Goal: Task Accomplishment & Management: Use online tool/utility

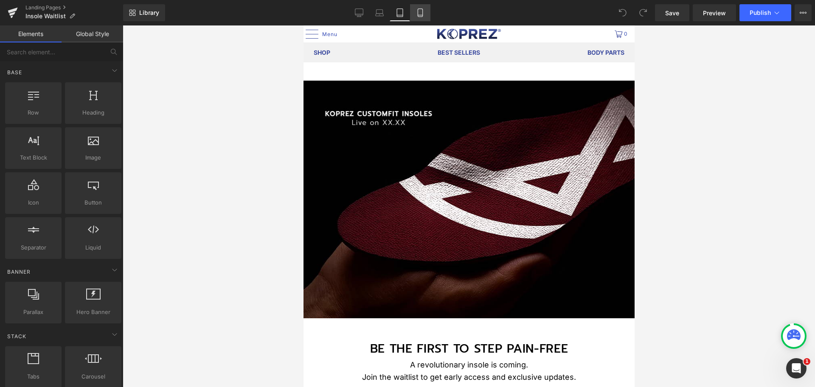
click at [420, 13] on icon at bounding box center [420, 12] width 8 height 8
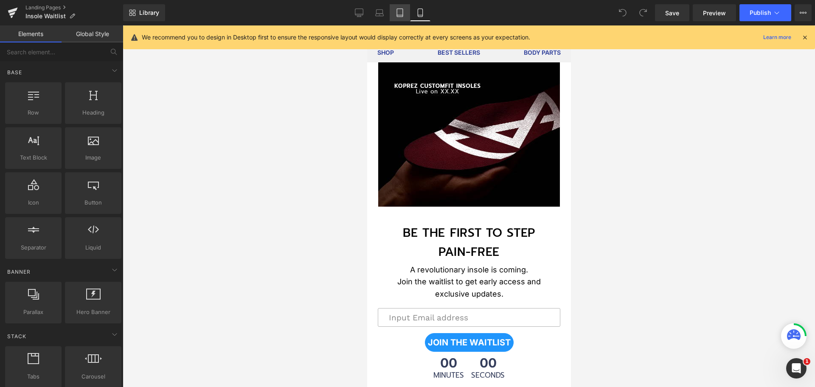
click at [402, 18] on link "Tablet" at bounding box center [400, 12] width 20 height 17
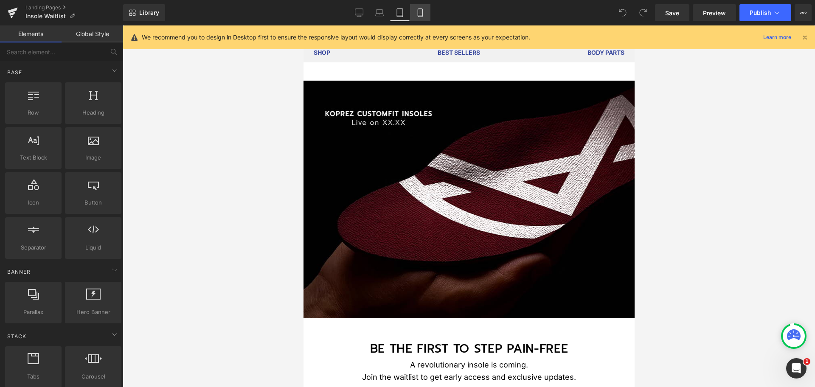
click at [419, 16] on icon at bounding box center [420, 12] width 8 height 8
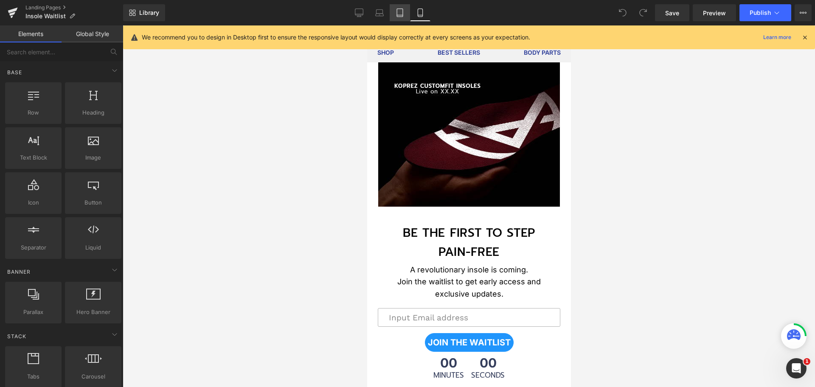
click at [404, 13] on icon at bounding box center [400, 12] width 8 height 8
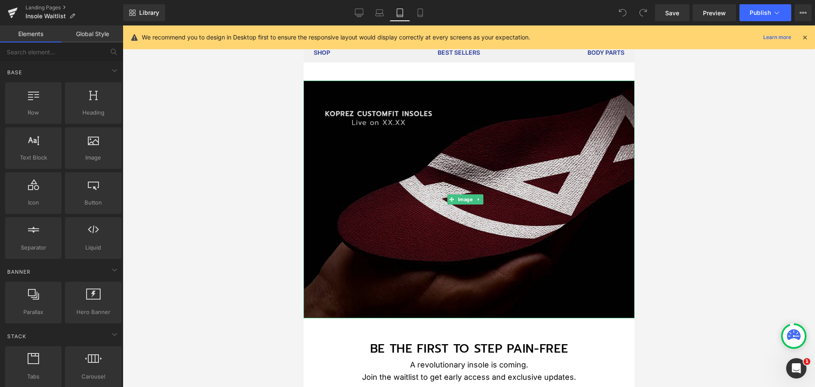
click at [376, 151] on img at bounding box center [468, 200] width 331 height 238
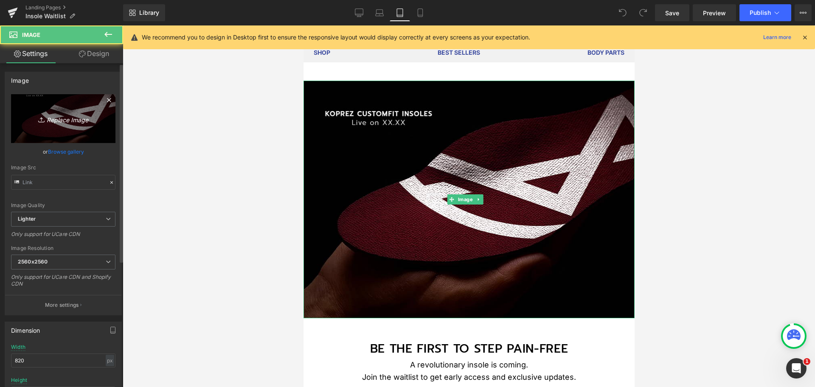
type input "https://ucarecdn.com/607667fb-d3b2-4bd5-ae98-a1e3f2f9fad7/-/format/auto/-/previ…"
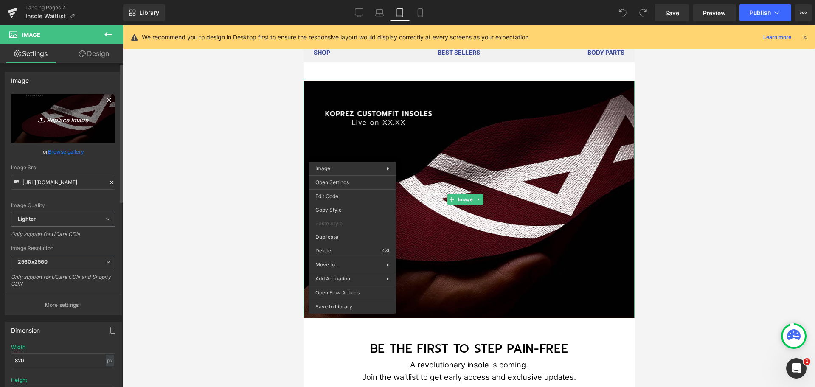
click at [76, 127] on link "Replace Image" at bounding box center [63, 118] width 104 height 49
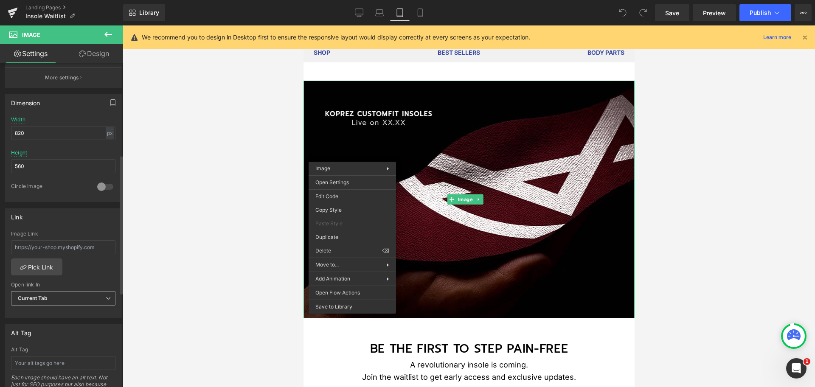
scroll to position [212, 0]
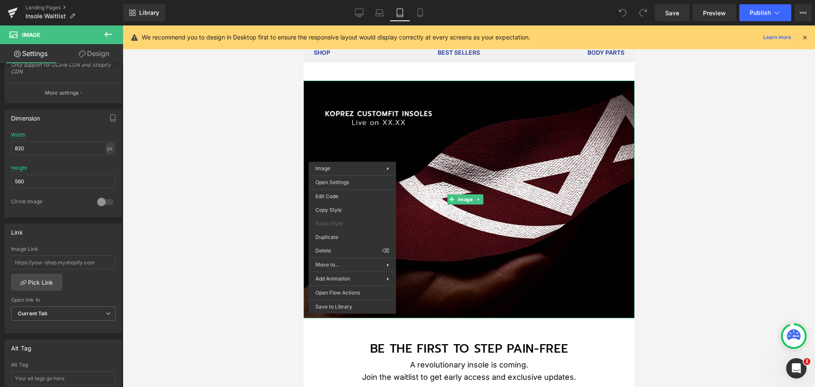
click at [189, 106] on div at bounding box center [469, 206] width 693 height 362
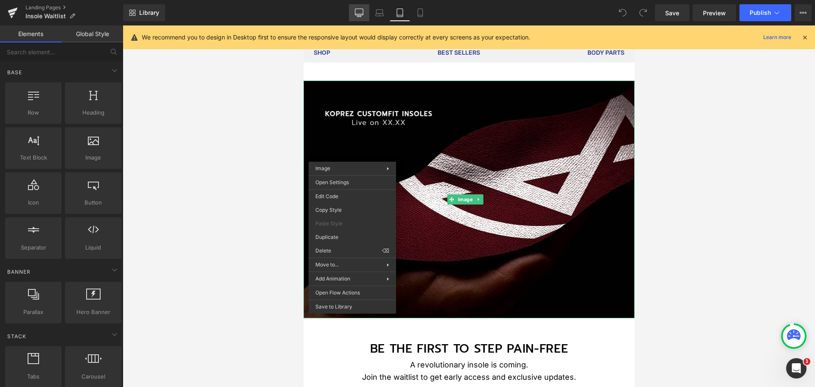
click at [360, 13] on icon at bounding box center [359, 12] width 8 height 8
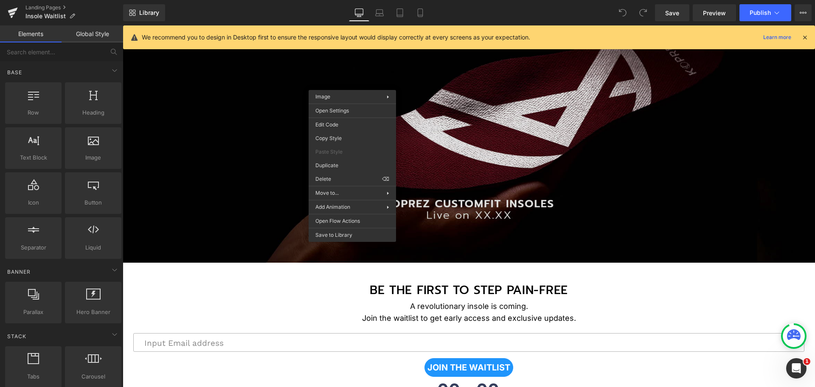
drag, startPoint x: 472, startPoint y: 164, endPoint x: 346, endPoint y: 138, distance: 128.4
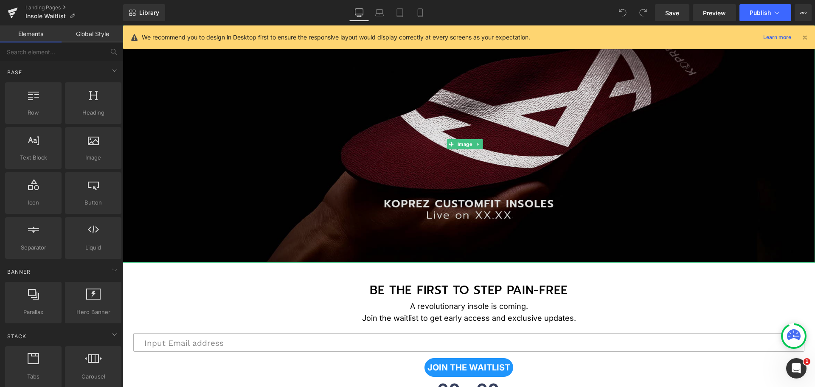
click at [341, 134] on img at bounding box center [469, 143] width 693 height 237
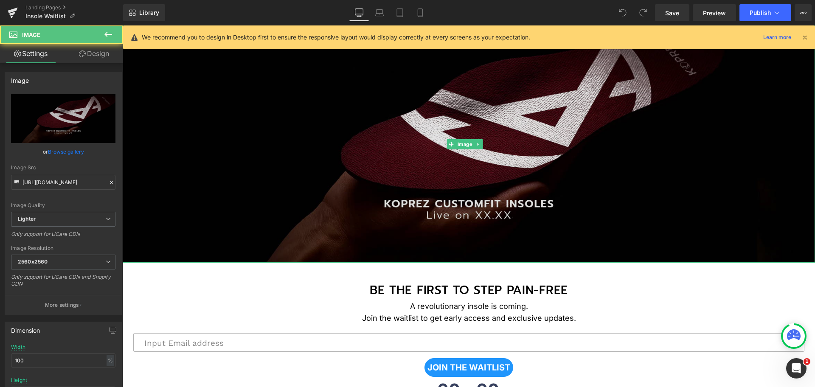
click at [339, 135] on img at bounding box center [469, 143] width 693 height 237
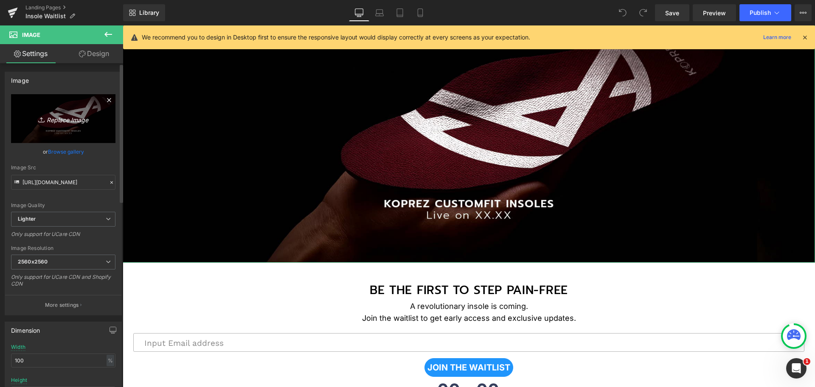
click at [84, 115] on icon "Replace Image" at bounding box center [63, 118] width 68 height 11
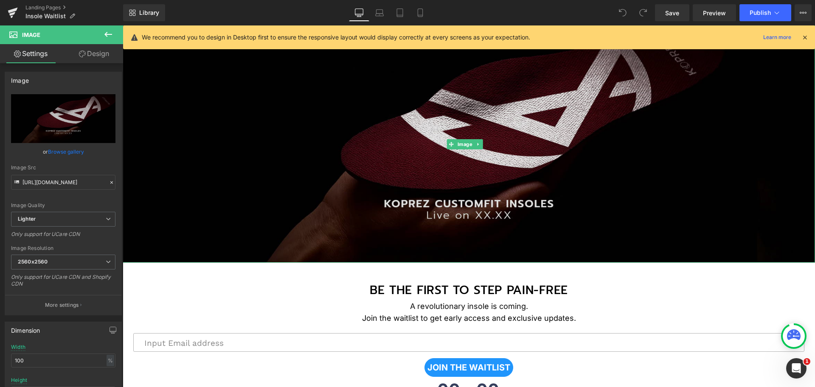
click at [501, 164] on img at bounding box center [469, 143] width 693 height 237
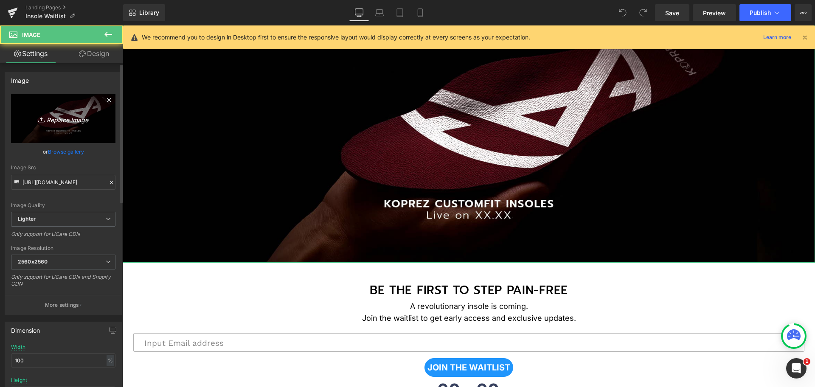
click at [70, 112] on link "Replace Image" at bounding box center [63, 118] width 104 height 49
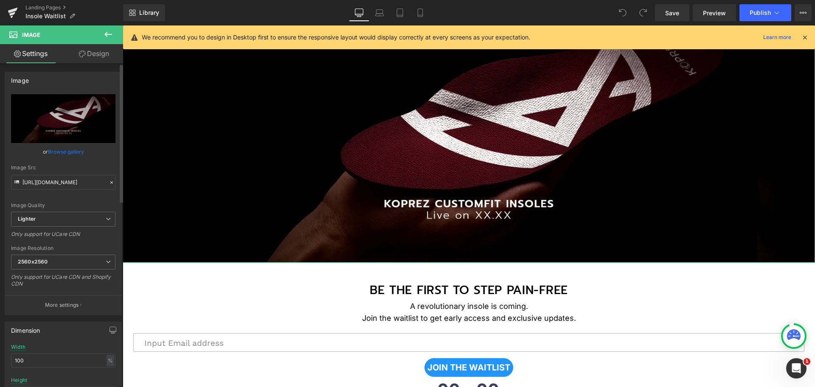
click at [57, 149] on link "Browse gallery" at bounding box center [66, 151] width 36 height 15
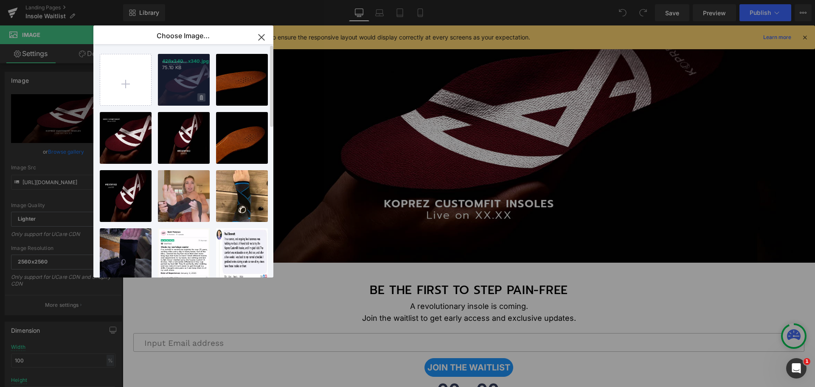
click at [203, 100] on icon at bounding box center [201, 98] width 3 height 6
click at [168, 98] on span "Yes" at bounding box center [172, 97] width 21 height 9
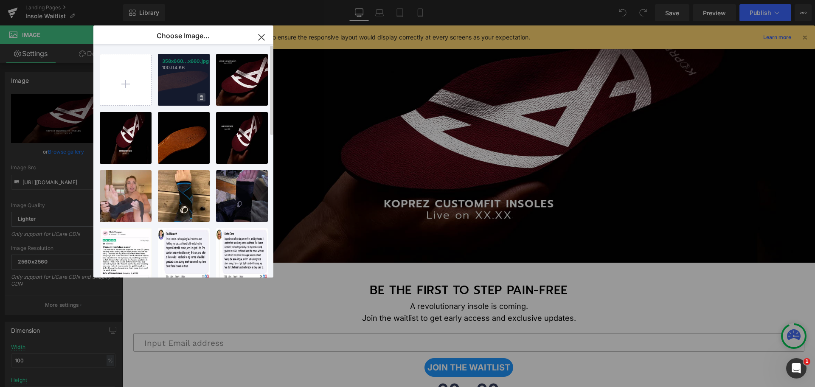
click at [203, 99] on icon at bounding box center [201, 97] width 3 height 5
click at [175, 97] on span "Yes" at bounding box center [172, 97] width 21 height 9
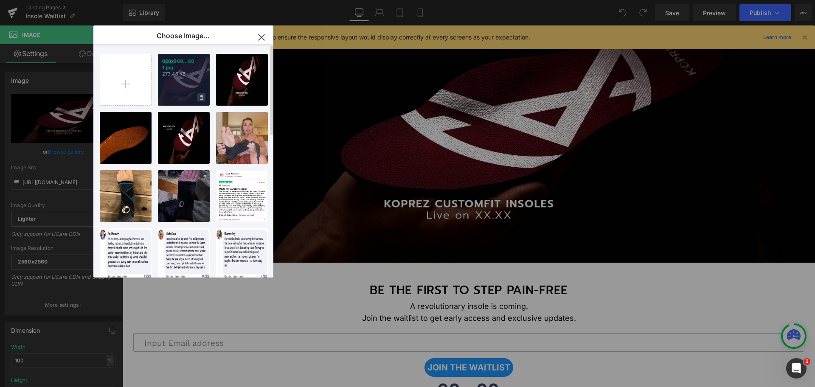
click at [203, 97] on icon at bounding box center [201, 97] width 3 height 5
click at [174, 100] on span "Yes" at bounding box center [172, 97] width 21 height 9
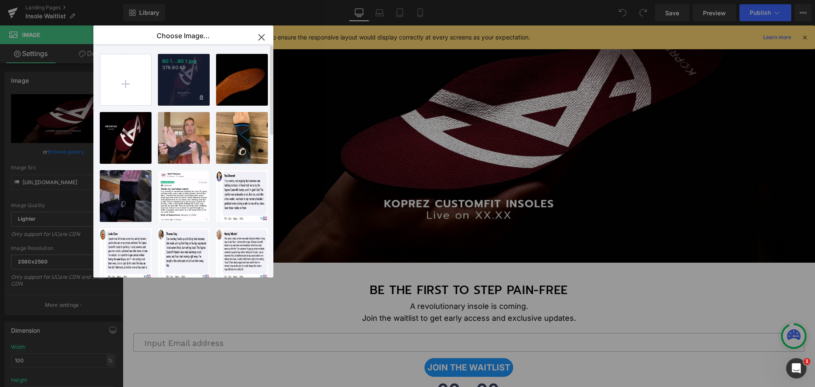
click at [201, 96] on icon at bounding box center [201, 97] width 3 height 5
click at [166, 99] on span "Yes" at bounding box center [172, 97] width 21 height 9
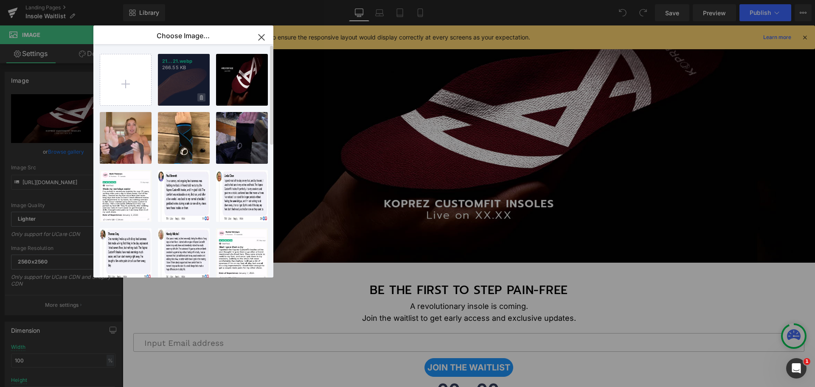
click at [203, 98] on icon at bounding box center [201, 97] width 3 height 5
click at [166, 97] on span "Yes" at bounding box center [172, 97] width 21 height 9
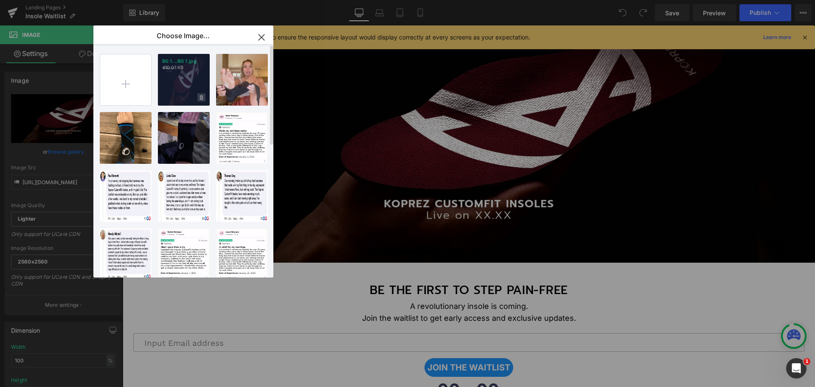
click at [199, 97] on span at bounding box center [201, 97] width 8 height 8
click at [175, 97] on span "Yes" at bounding box center [172, 97] width 21 height 9
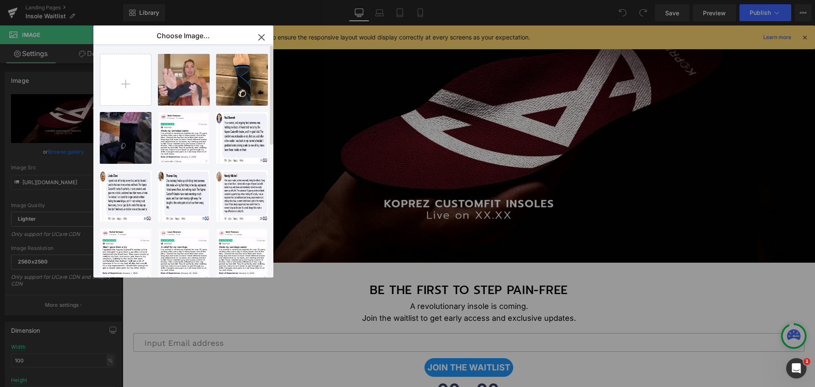
click at [154, 90] on div "Koprez ..._25_.jpg 8.83 KB Delete image? Yes No 4dc92ca... _1_.jpg 73.40 KB Del…" at bounding box center [188, 162] width 177 height 237
click at [131, 79] on input "file" at bounding box center [125, 79] width 51 height 51
type input "C:\fakepath\DESKTOP-VIEW-BANNER.jpg"
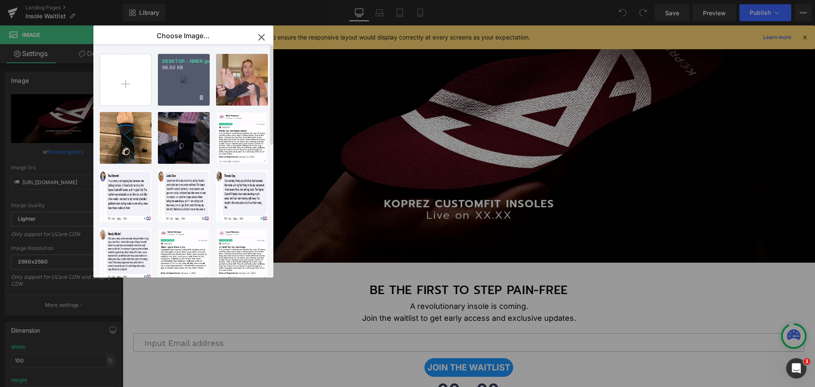
click at [200, 76] on div "DESKTOP...NNER.jpg 96.50 KB" at bounding box center [184, 80] width 52 height 52
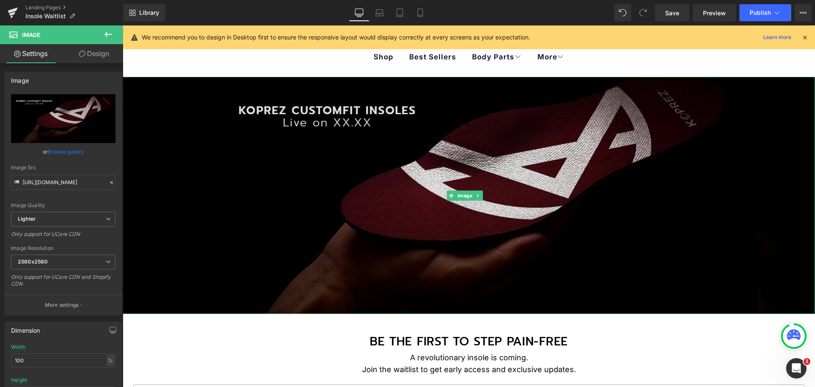
scroll to position [19, 0]
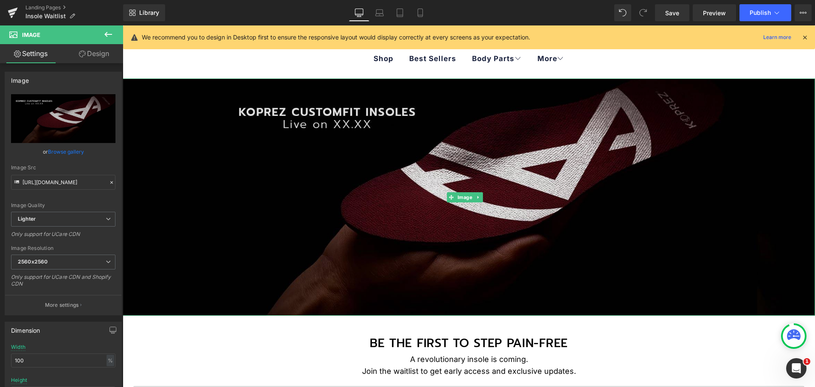
type input "https://ucarecdn.com/8a7a2429-9367-4616-b430-da99532eb8f2/-/format/auto/-/previ…"
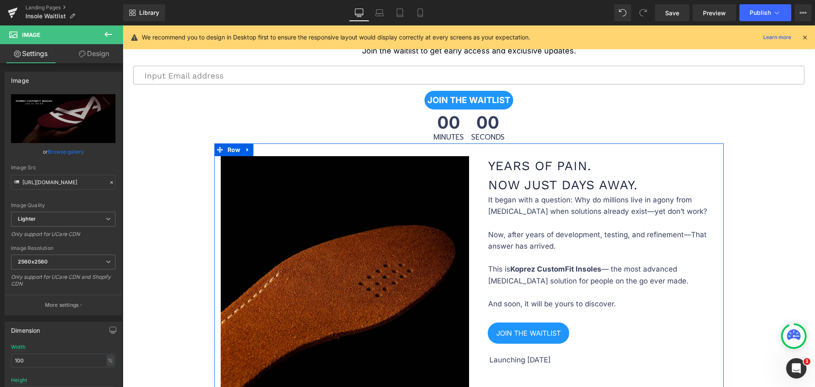
scroll to position [337, 0]
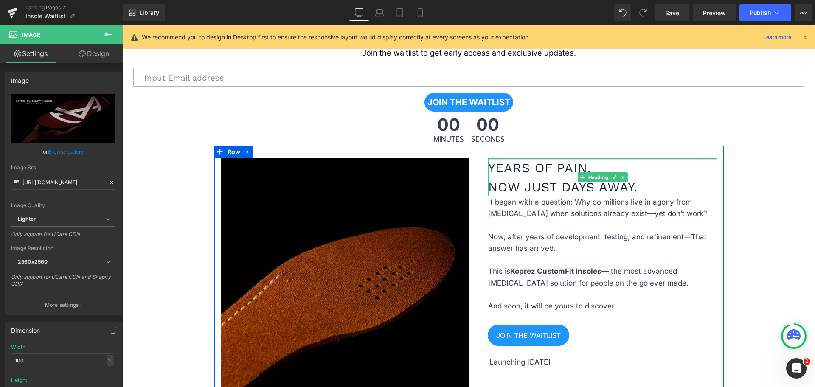
click at [522, 158] on div "Years of Pain. Now Just Days Away. Heading" at bounding box center [602, 177] width 229 height 38
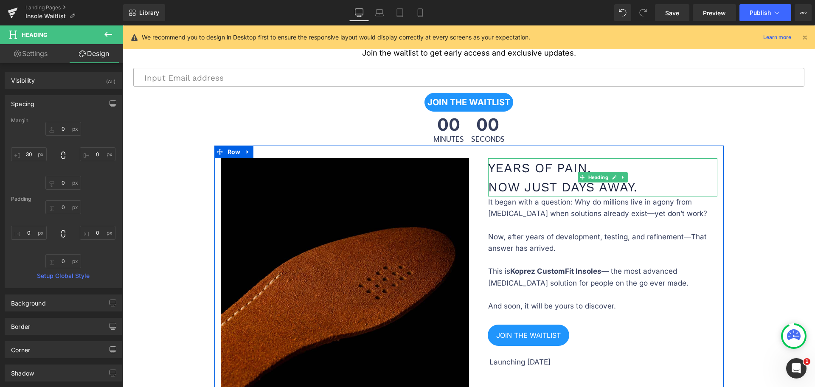
type input "0px"
click at [504, 162] on div "Years of Pain. Now Just Days Away. Heading" at bounding box center [602, 177] width 229 height 38
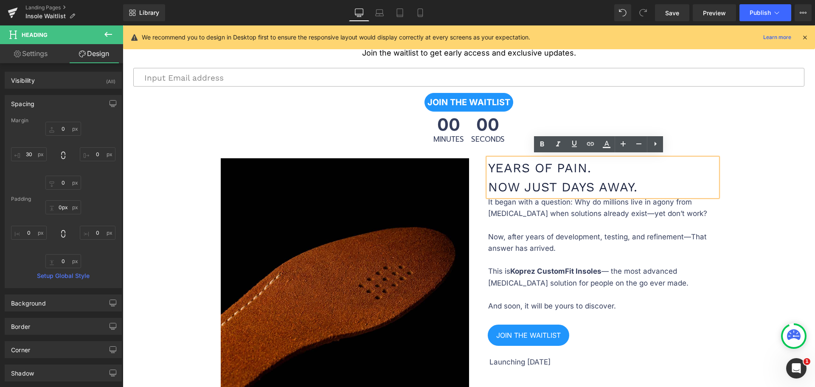
click at [473, 161] on div "Years of Pain. Now Just Days Away. Heading It began with a question: Why do mil…" at bounding box center [596, 265] width 255 height 214
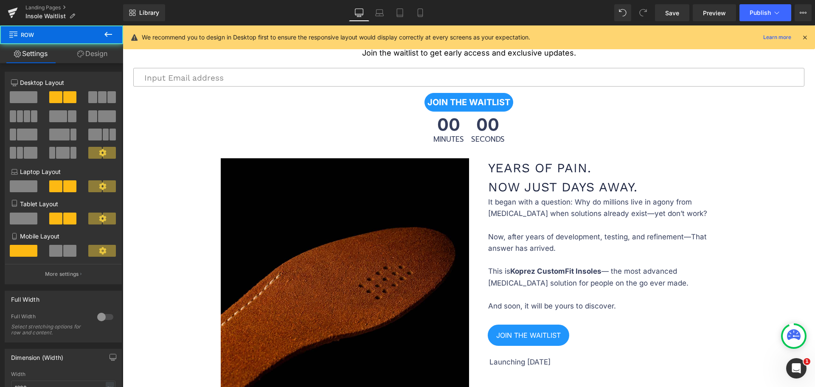
click at [123, 25] on div at bounding box center [123, 25] width 0 height 0
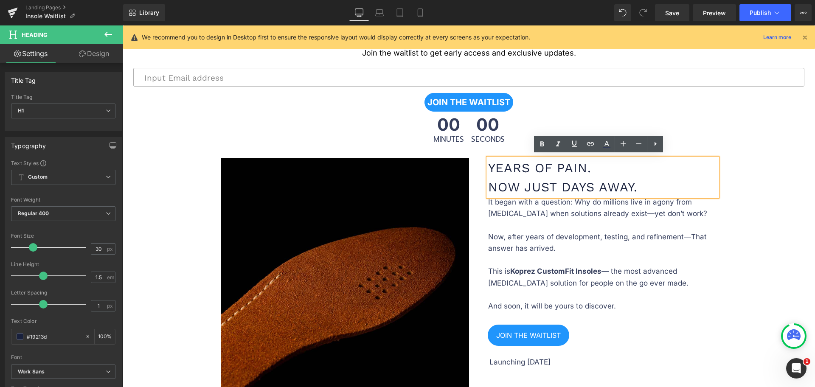
click at [514, 175] on h1 "Years of Pain. Now Just Days Away." at bounding box center [602, 177] width 229 height 38
click at [517, 199] on p "It began with a question: Why do millions live in agony from foot pain when sol…" at bounding box center [602, 226] width 229 height 58
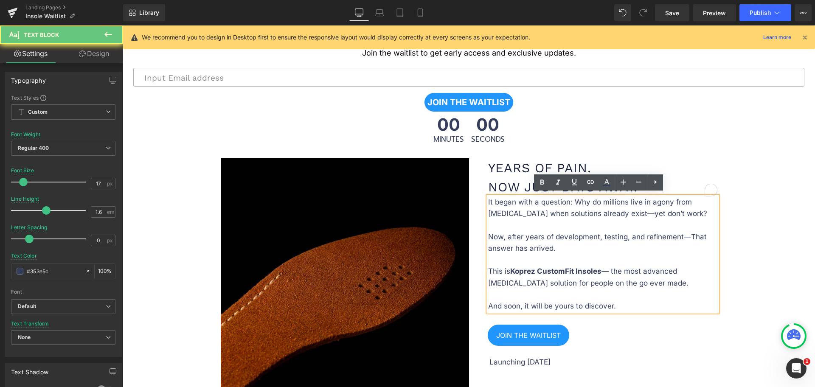
click at [509, 210] on p "It began with a question: Why do millions live in agony from foot pain when sol…" at bounding box center [602, 226] width 229 height 58
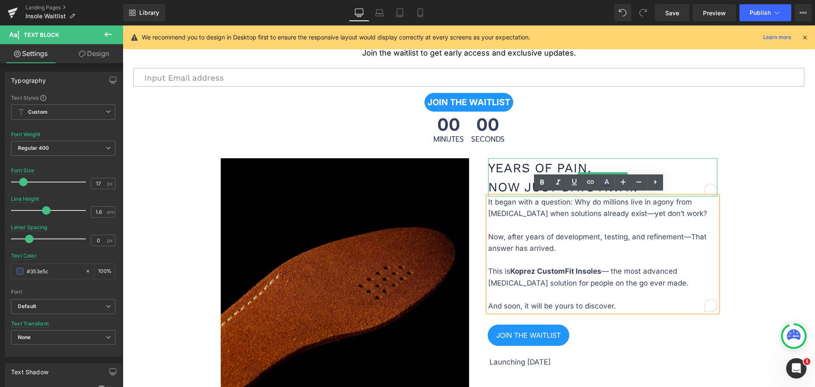
drag, startPoint x: 513, startPoint y: 187, endPoint x: 511, endPoint y: 181, distance: 6.5
click at [513, 187] on h1 "Years of Pain. Now Just Days Away." at bounding box center [602, 177] width 229 height 38
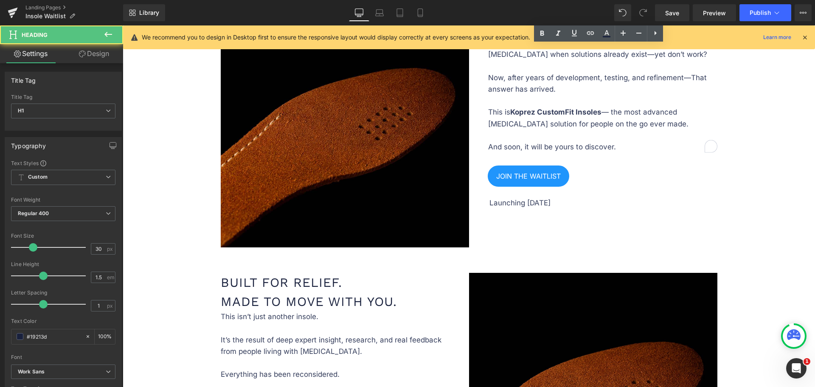
scroll to position [603, 0]
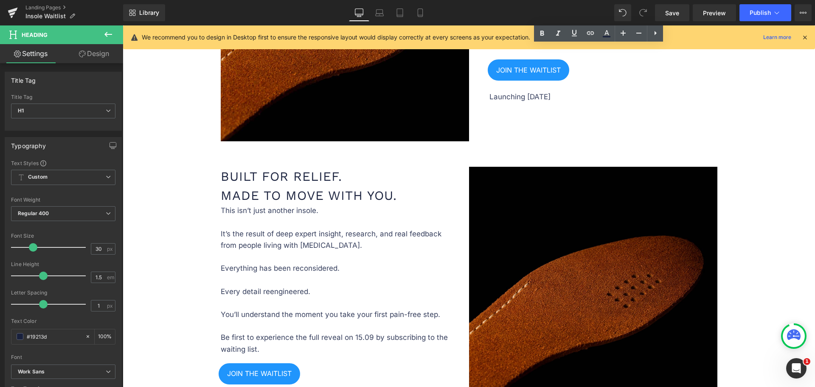
click at [309, 170] on h1 "Built for Relief. Made to Move With You." at bounding box center [335, 186] width 229 height 38
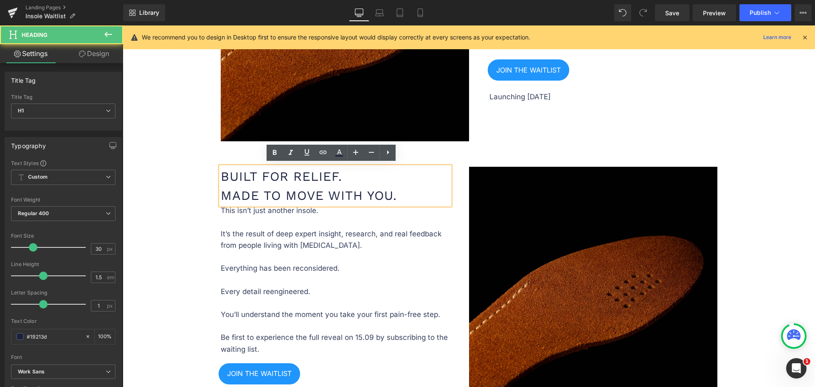
click at [247, 177] on h1 "Built for Relief. Made to Move With You." at bounding box center [335, 186] width 229 height 38
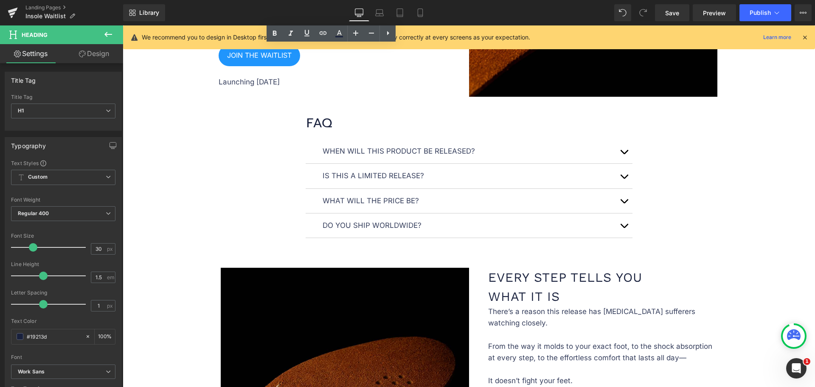
scroll to position [1027, 0]
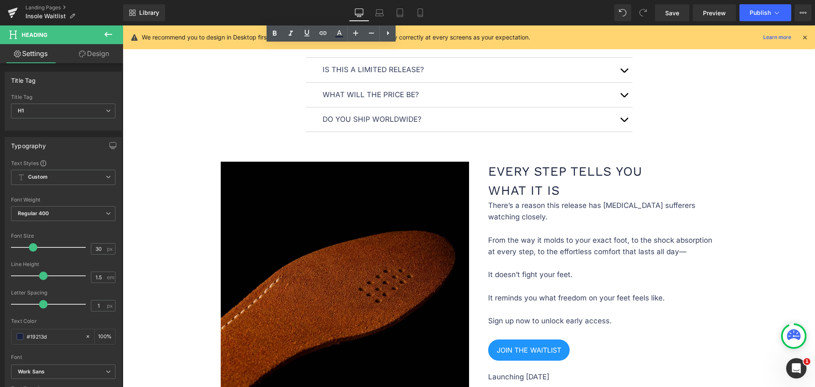
click at [497, 168] on h1 "every step tells you what it is" at bounding box center [602, 181] width 229 height 38
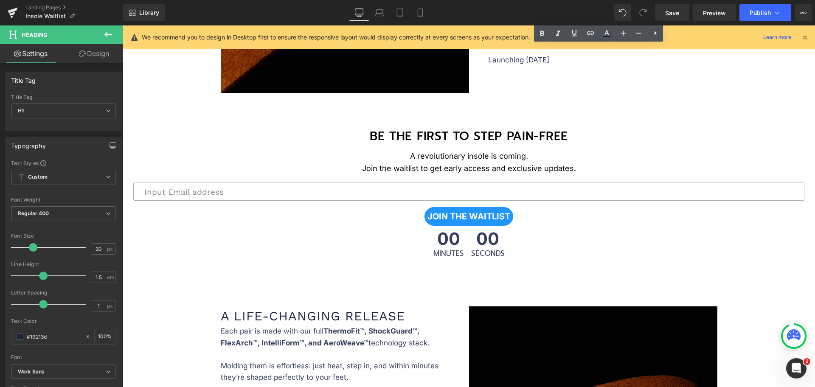
scroll to position [1399, 0]
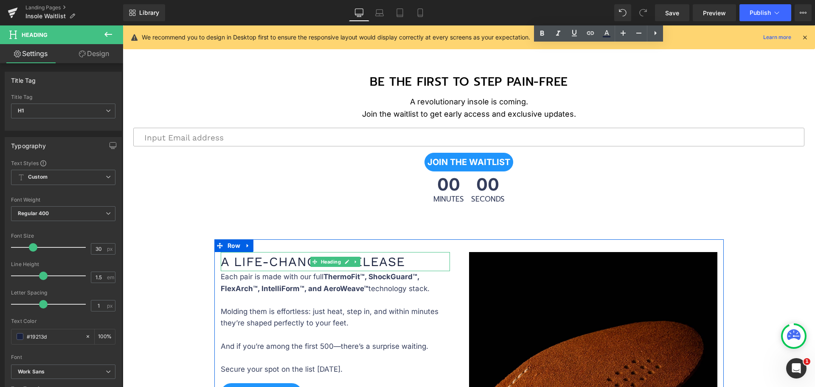
click at [274, 253] on h1 "A Life-Changing Release" at bounding box center [335, 261] width 229 height 19
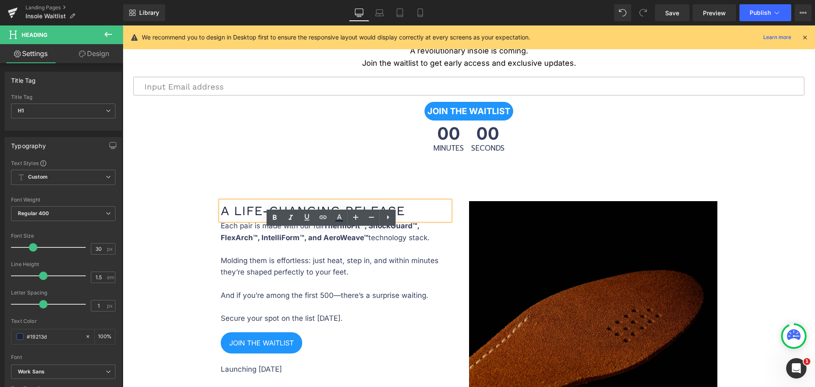
scroll to position [1452, 0]
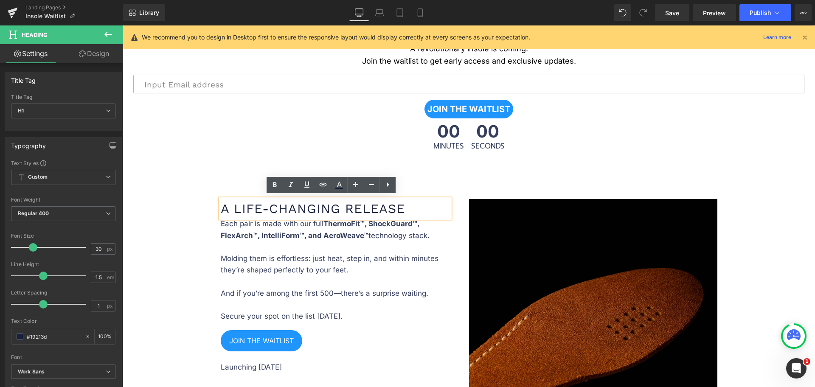
click at [486, 171] on div "00 Minutes 00 Seconds Countdown Timer 80px" at bounding box center [469, 154] width 693 height 66
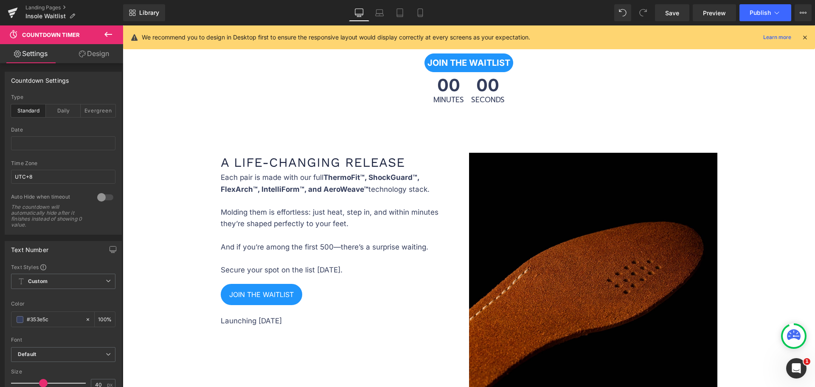
scroll to position [1505, 0]
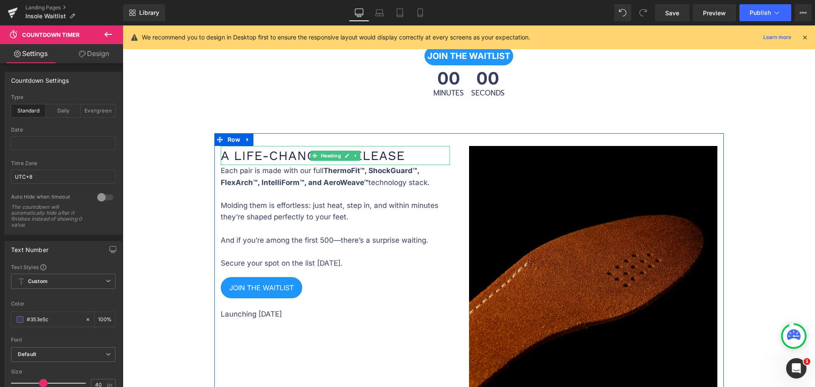
click at [405, 154] on h1 "A Life-Changing Release" at bounding box center [335, 155] width 229 height 19
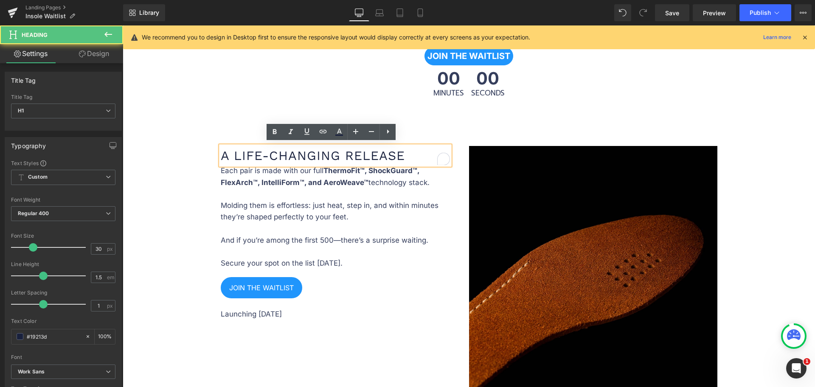
click at [341, 153] on h1 "A Life-Changing Release" at bounding box center [335, 155] width 229 height 19
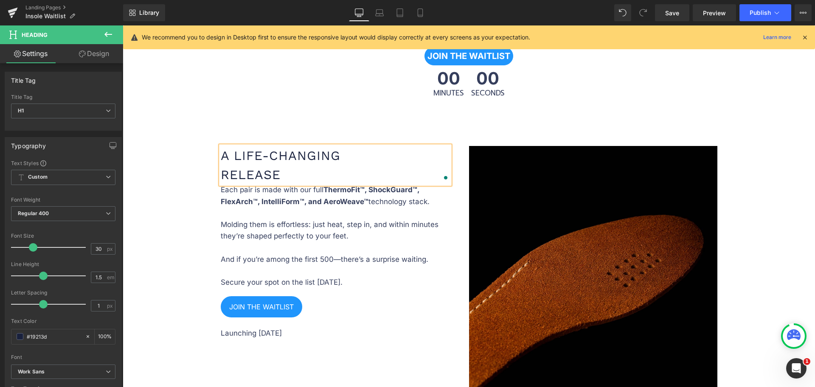
click at [527, 125] on div "00 Minutes 00 Seconds Countdown Timer 80px" at bounding box center [469, 101] width 693 height 66
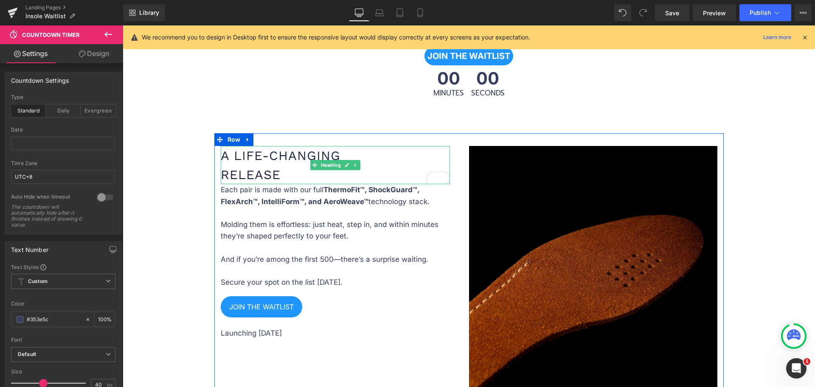
click at [245, 173] on h1 "A Life-Changing Release" at bounding box center [335, 165] width 229 height 38
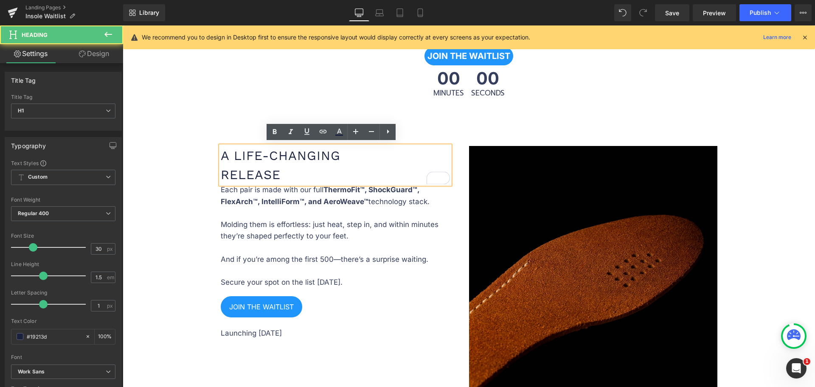
click at [221, 168] on h1 "A Life-Changing Release" at bounding box center [335, 165] width 229 height 38
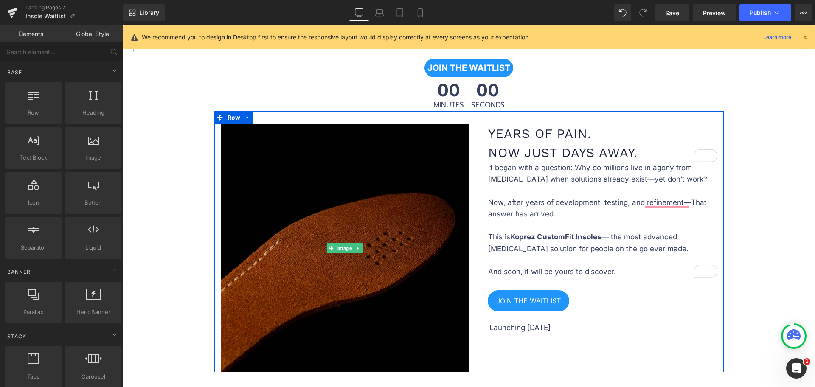
scroll to position [425, 0]
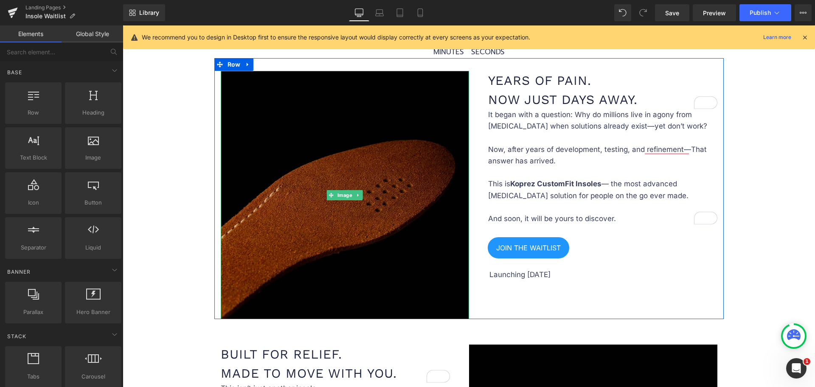
click at [309, 184] on img at bounding box center [345, 195] width 248 height 248
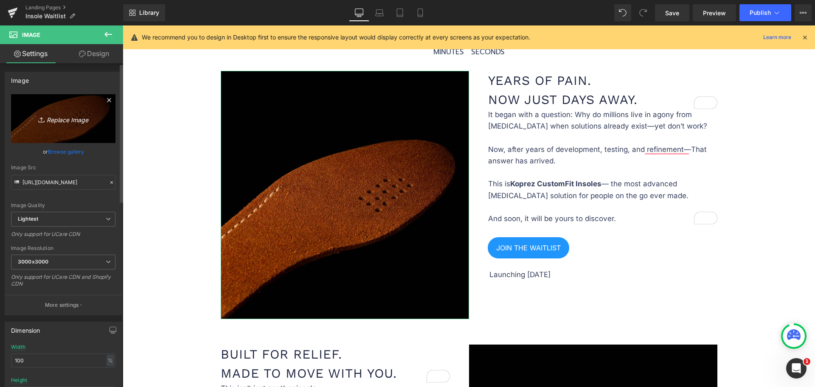
click at [57, 123] on icon "Replace Image" at bounding box center [63, 118] width 68 height 11
type input "C:\fakepath\DESKTOPjpg.jpg"
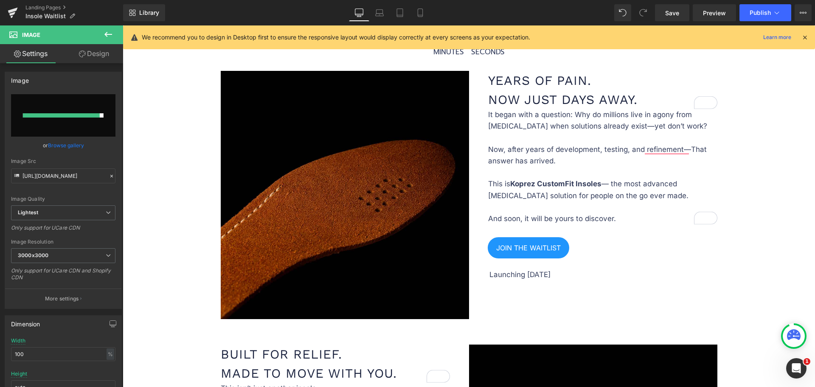
type input "https://ucarecdn.com/e6e1a351-6737-45f5-a251-f42a295c0f06/-/format/auto/-/previ…"
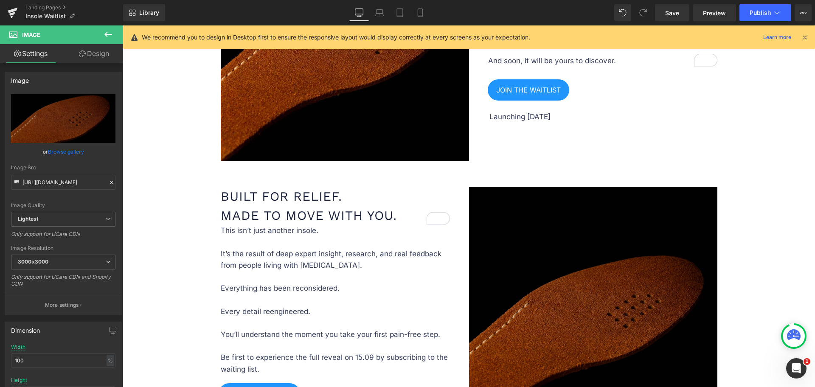
scroll to position [584, 0]
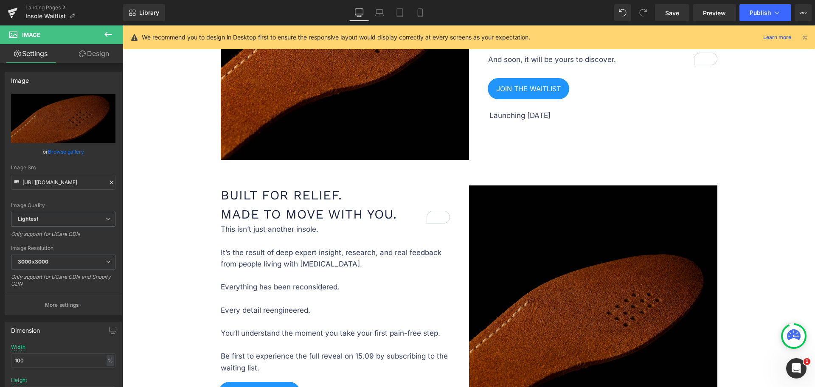
click at [529, 231] on img at bounding box center [593, 310] width 248 height 248
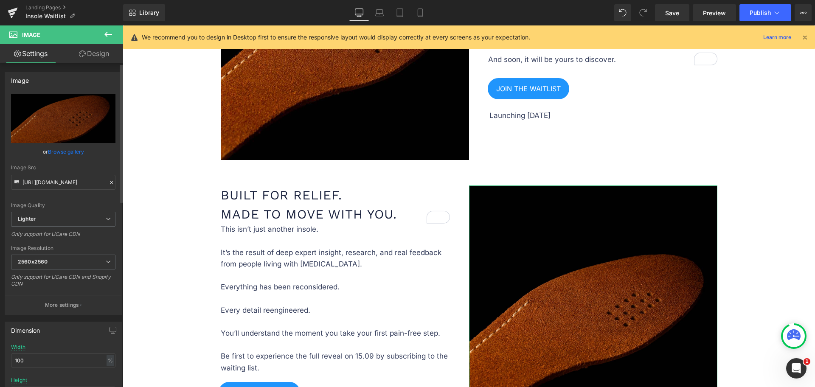
click at [72, 148] on link "Browse gallery" at bounding box center [66, 151] width 36 height 15
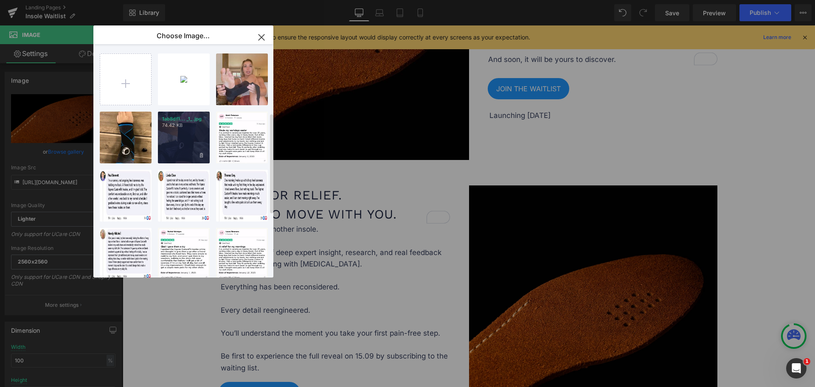
scroll to position [0, 0]
click at [133, 94] on input "file" at bounding box center [125, 79] width 51 height 51
type input "C:\fakepath\DESKTOPjpg.jpg"
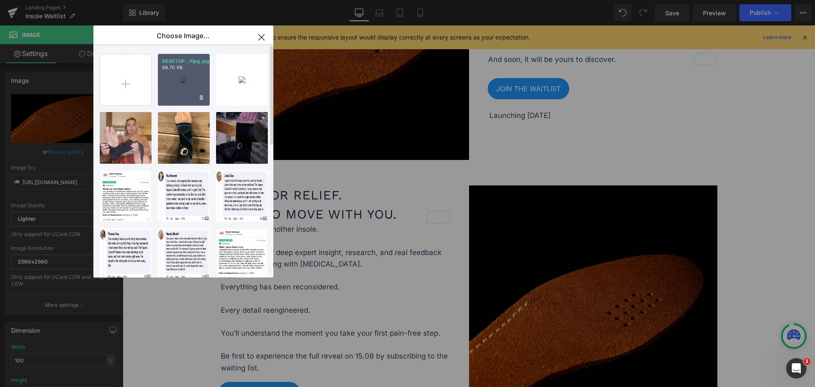
click at [191, 82] on div "DESKTOP...Pjpg.jpg 98.70 KB" at bounding box center [184, 80] width 52 height 52
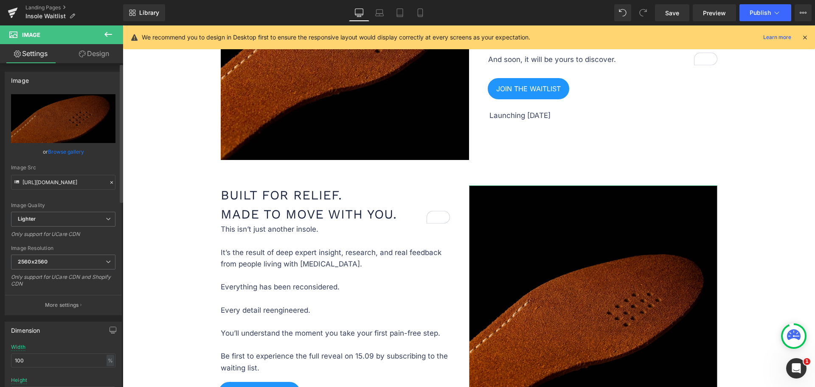
click at [76, 152] on link "Browse gallery" at bounding box center [66, 151] width 36 height 15
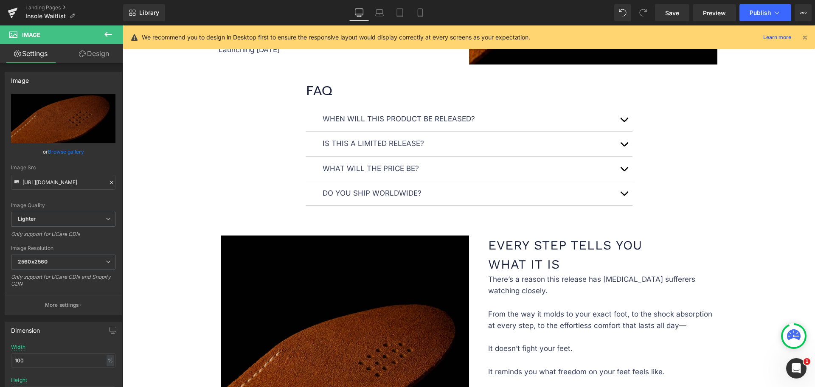
scroll to position [1008, 0]
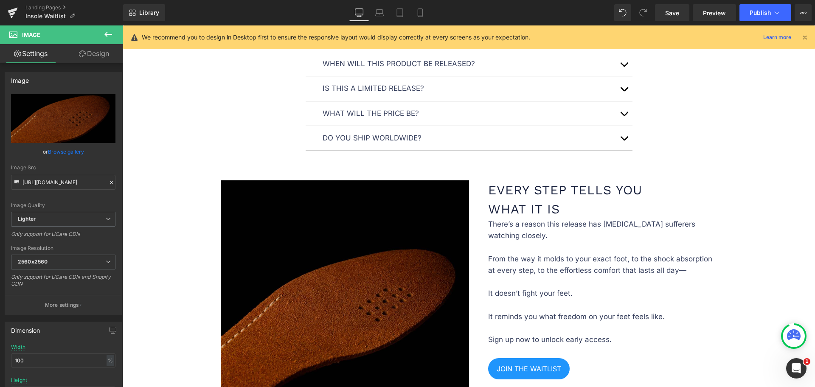
click at [386, 222] on img at bounding box center [345, 304] width 248 height 248
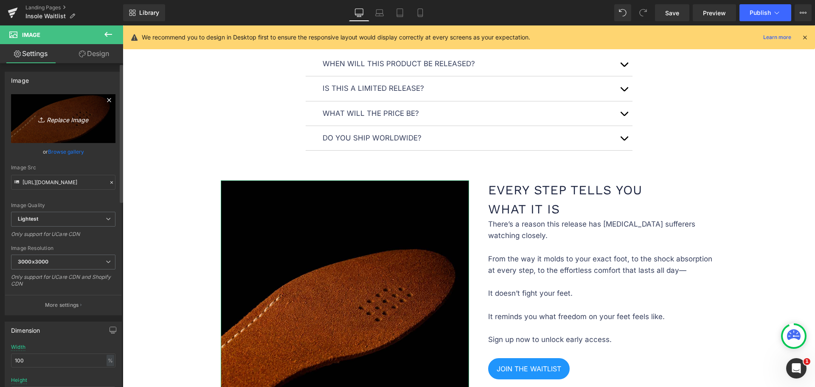
click at [78, 117] on icon "Replace Image" at bounding box center [63, 118] width 68 height 11
click at [59, 154] on link "Browse gallery" at bounding box center [66, 151] width 36 height 15
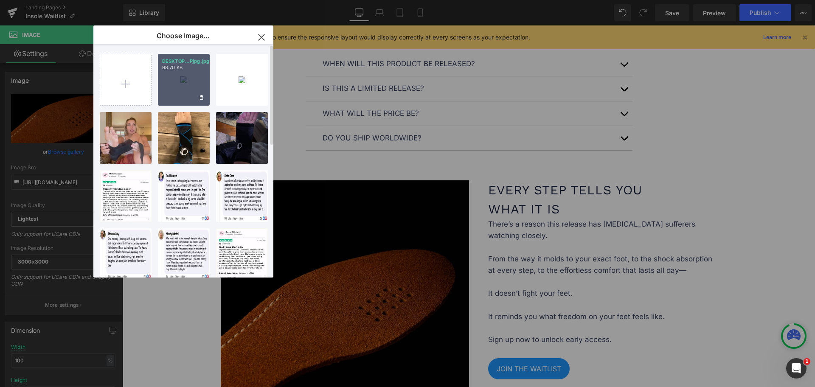
click at [169, 80] on div "DESKTOP...Pjpg.jpg 98.70 KB" at bounding box center [184, 80] width 52 height 52
type input "https://ucarecdn.com/8bc32af3-b94e-4053-ba15-4cd4c0518bcb/-/format/auto/-/previ…"
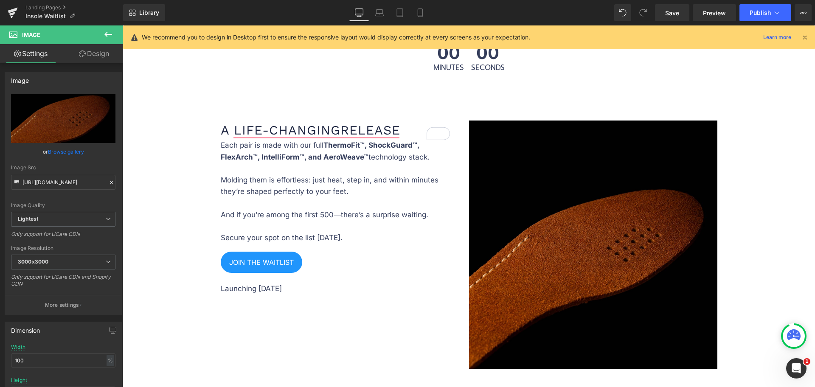
scroll to position [1539, 0]
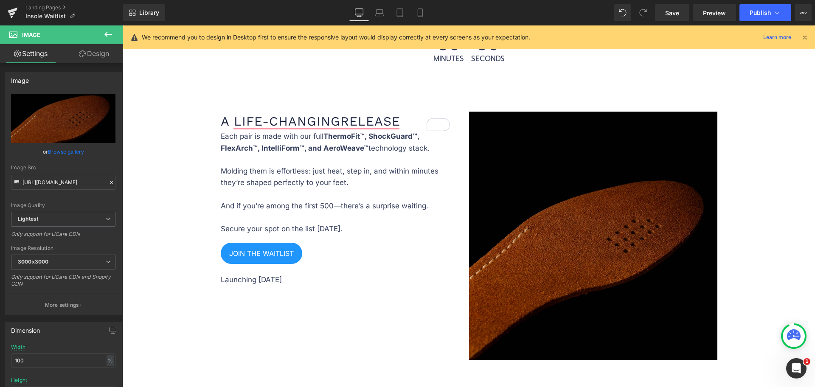
click at [526, 213] on img at bounding box center [593, 236] width 248 height 248
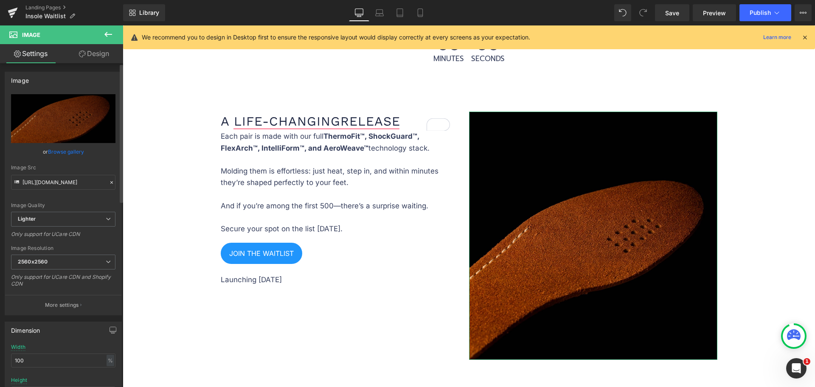
click at [61, 151] on link "Browse gallery" at bounding box center [66, 151] width 36 height 15
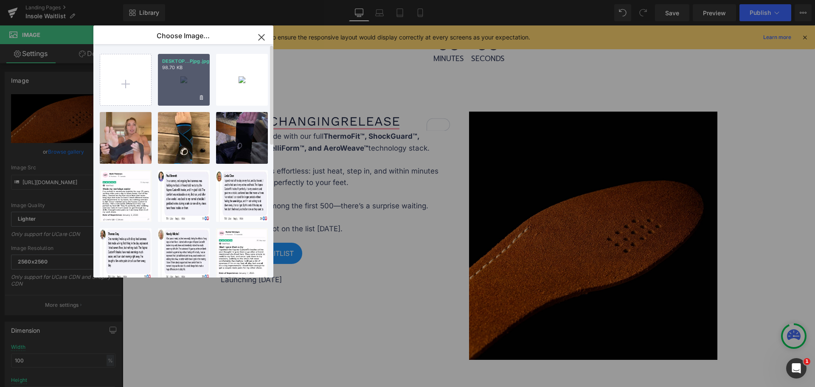
click at [167, 86] on div "DESKTOP...Pjpg.jpg 98.70 KB" at bounding box center [184, 80] width 52 height 52
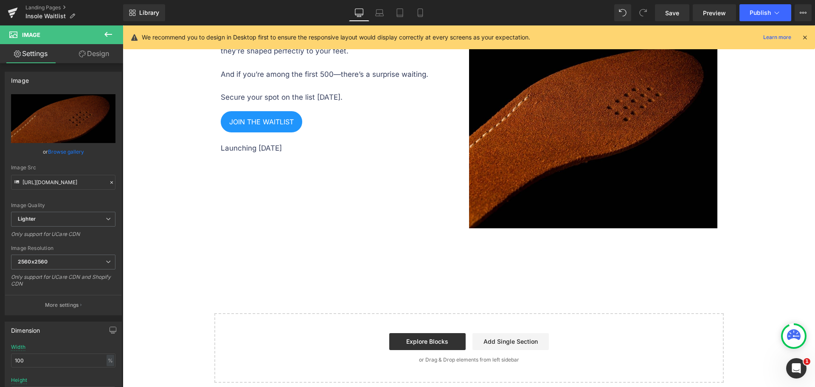
type input "https://ucarecdn.com/8bc32af3-b94e-4053-ba15-4cd4c0518bcb/-/format/auto/-/previ…"
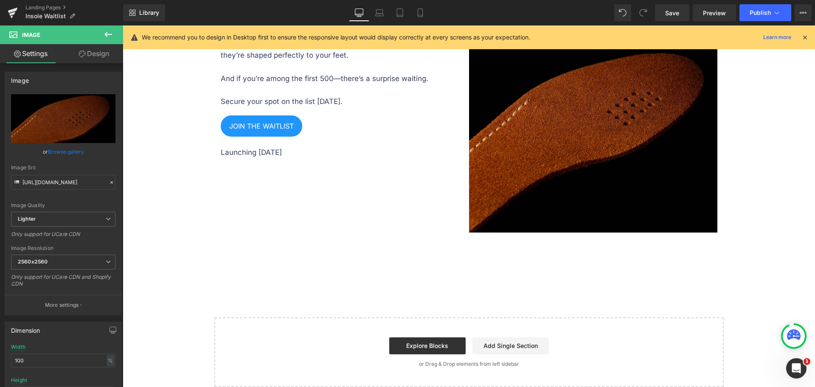
scroll to position [1592, 0]
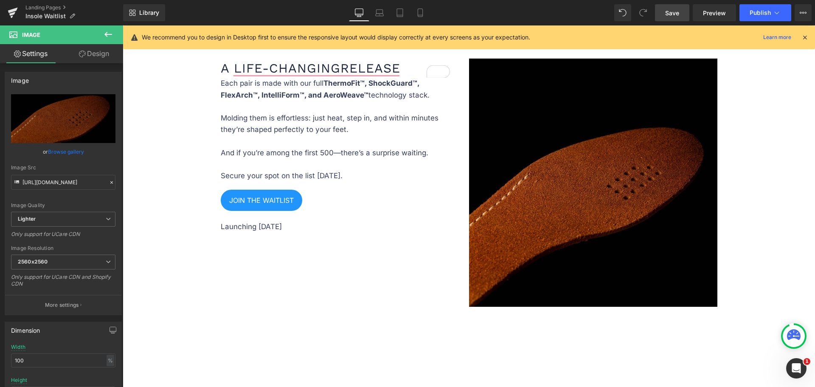
click at [671, 13] on span "Save" at bounding box center [672, 12] width 14 height 9
click at [375, 14] on icon at bounding box center [370, 12] width 8 height 8
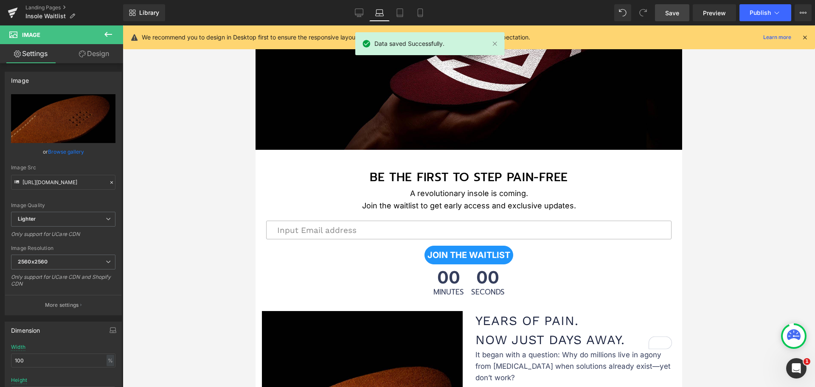
scroll to position [0, 0]
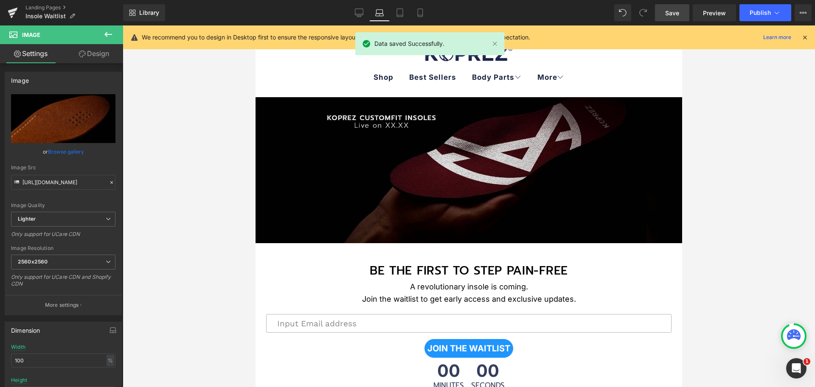
click at [433, 192] on img at bounding box center [469, 170] width 427 height 146
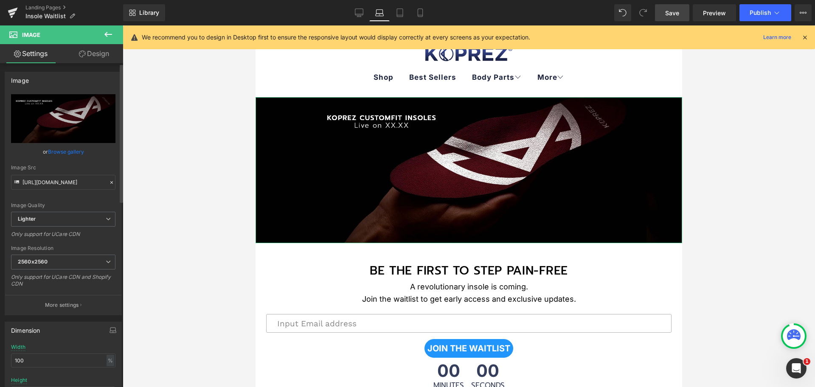
click at [54, 150] on link "Browse gallery" at bounding box center [66, 151] width 36 height 15
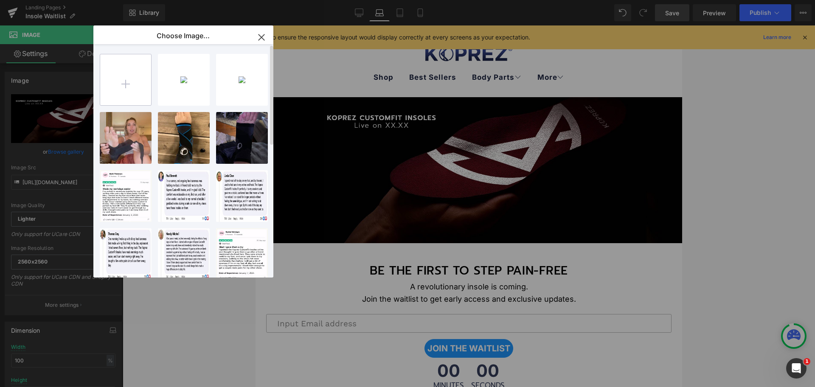
click at [118, 84] on input "file" at bounding box center [125, 79] width 51 height 51
click at [0, 0] on div "DESKTOP...NNER.jpg 96.50 KB" at bounding box center [0, 0] width 0 height 0
type input "https://ucarecdn.com/8a7a2429-9367-4616-b430-da99532eb8f2/-/format/auto/-/previ…"
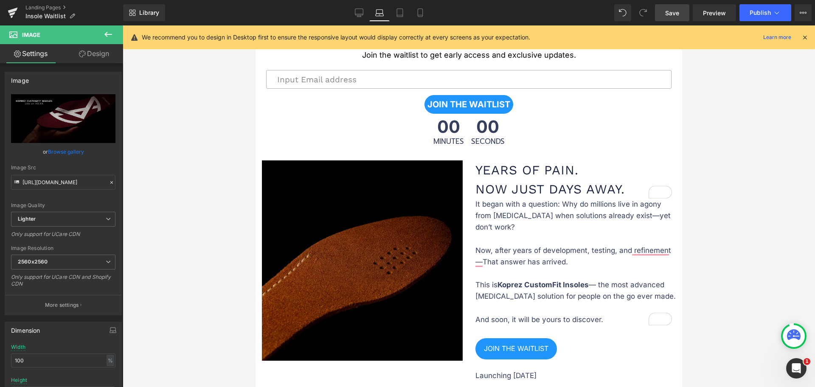
scroll to position [318, 0]
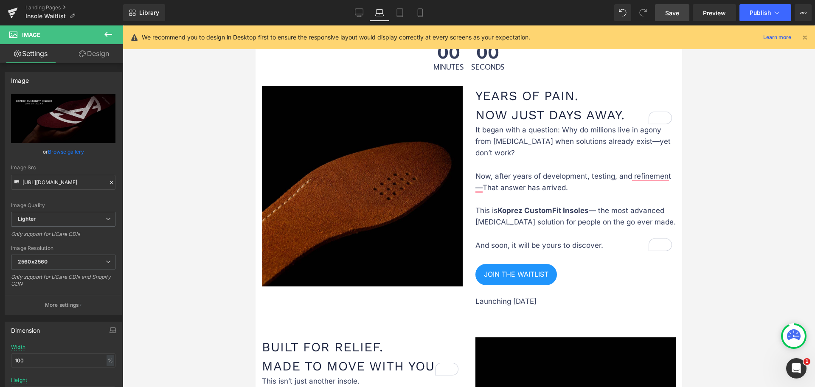
click at [322, 204] on img at bounding box center [362, 186] width 201 height 201
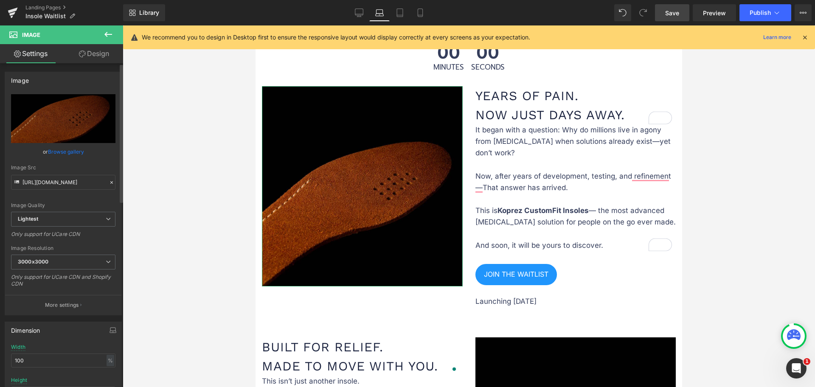
click at [66, 147] on link "Browse gallery" at bounding box center [66, 151] width 36 height 15
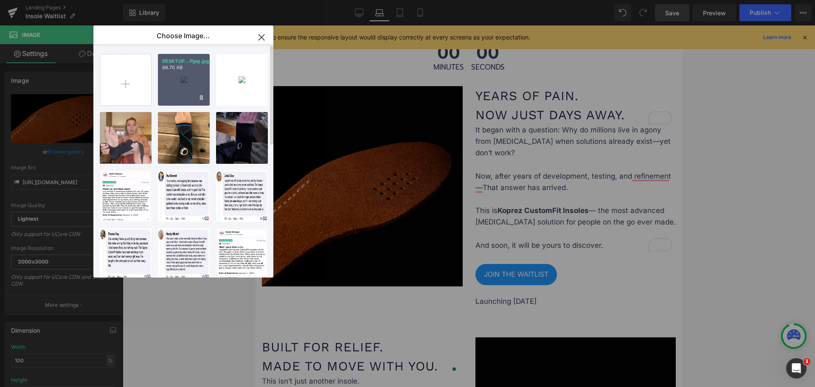
click at [175, 76] on div "DESKTOP...Pjpg.jpg 98.70 KB" at bounding box center [184, 80] width 52 height 52
type input "https://ucarecdn.com/8bc32af3-b94e-4053-ba15-4cd4c0518bcb/-/format/auto/-/previ…"
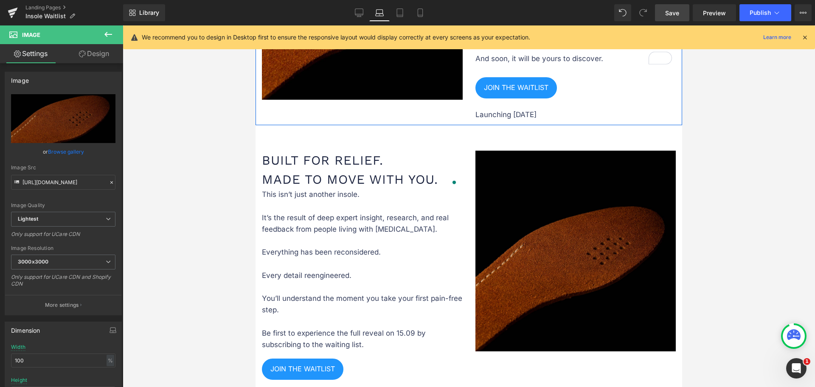
scroll to position [531, 0]
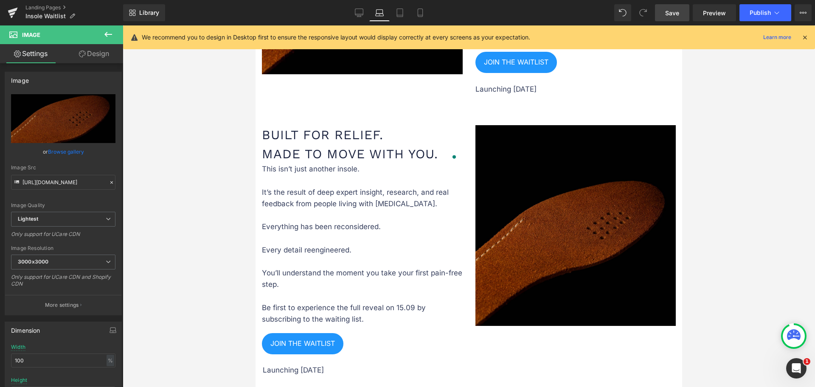
click at [522, 222] on img at bounding box center [576, 225] width 201 height 201
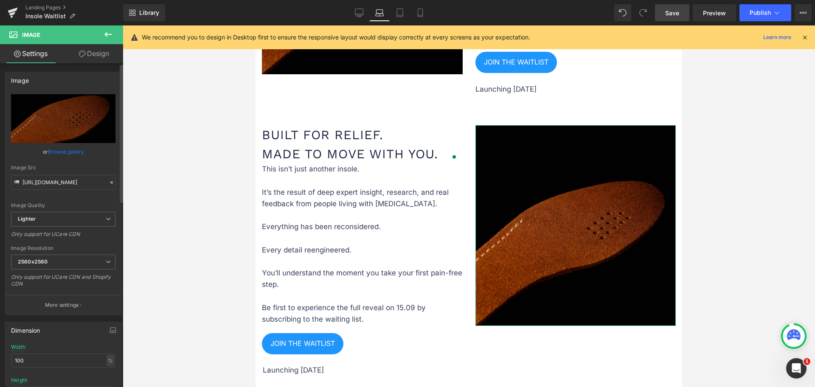
click at [70, 152] on link "Browse gallery" at bounding box center [66, 151] width 36 height 15
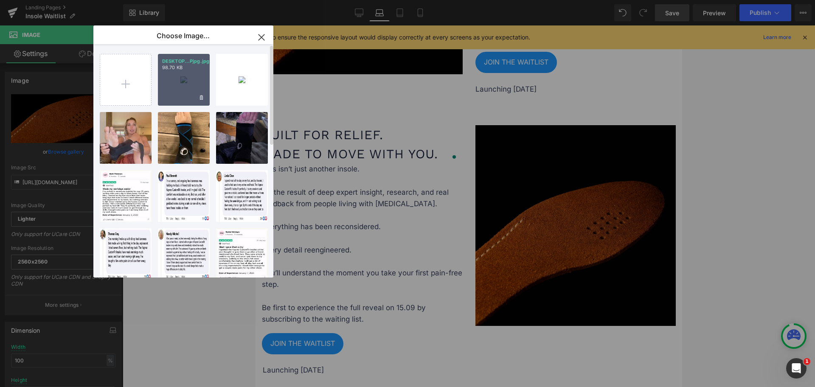
click at [166, 91] on div "DESKTOP...Pjpg.jpg 98.70 KB" at bounding box center [184, 80] width 52 height 52
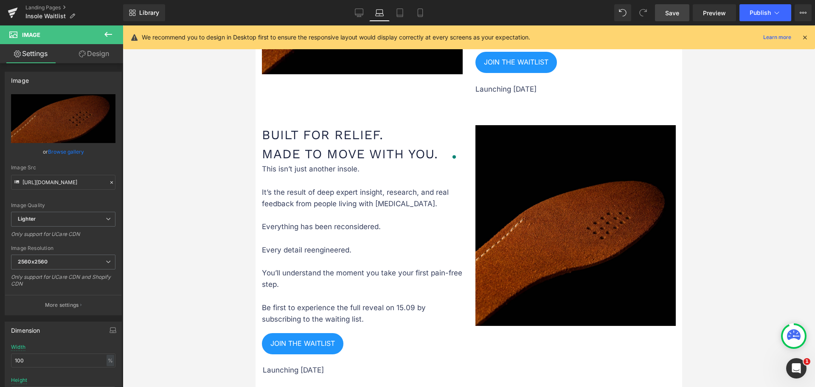
type input "https://ucarecdn.com/8bc32af3-b94e-4053-ba15-4cd4c0518bcb/-/format/auto/-/previ…"
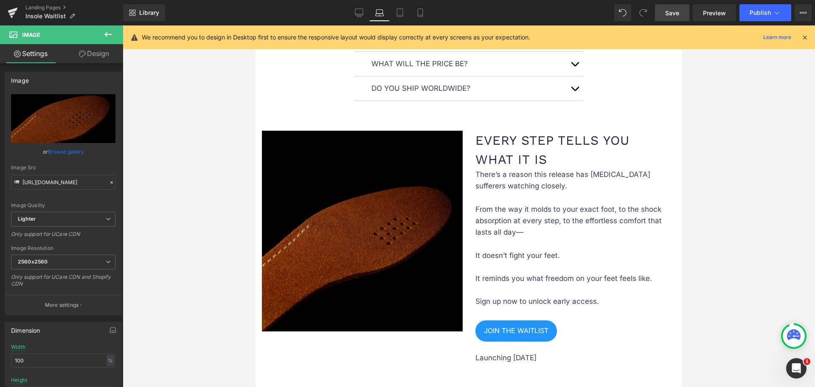
scroll to position [955, 0]
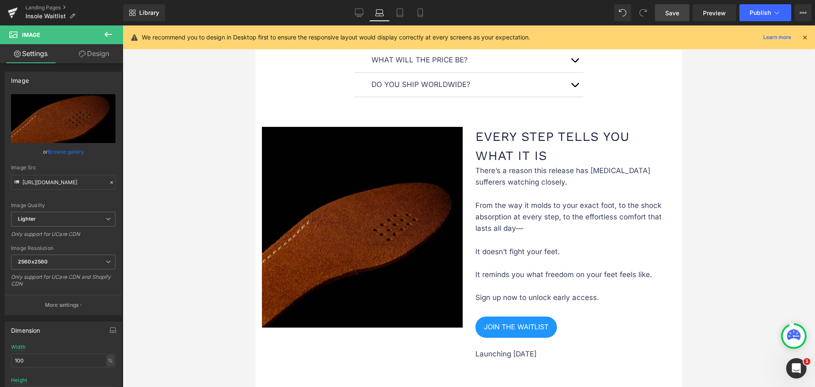
click at [329, 238] on img at bounding box center [362, 227] width 201 height 201
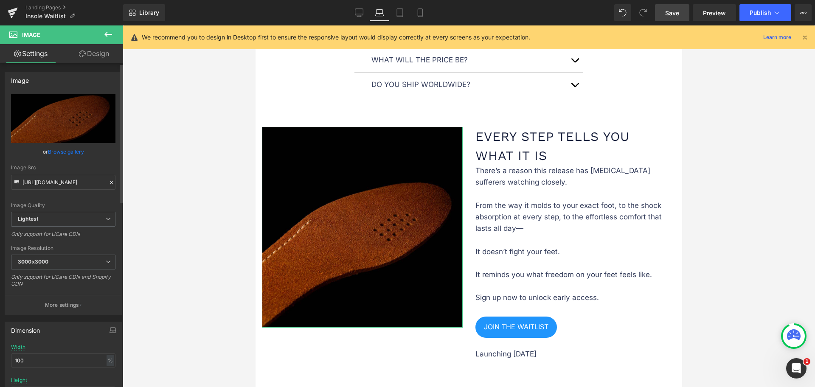
click at [65, 155] on link "Browse gallery" at bounding box center [66, 151] width 36 height 15
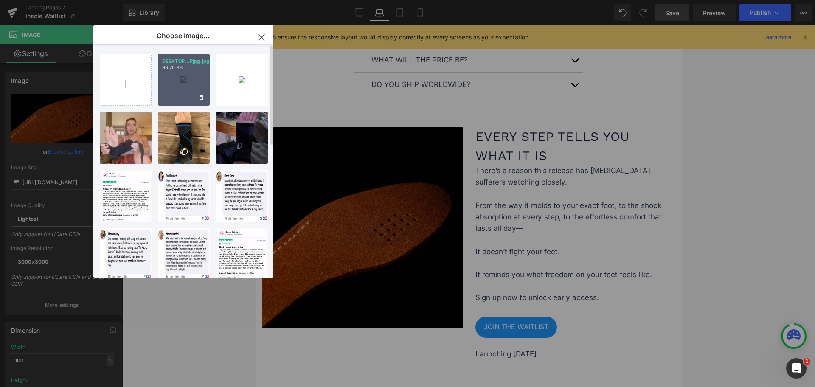
click at [175, 87] on div "DESKTOP...Pjpg.jpg 98.70 KB" at bounding box center [184, 80] width 52 height 52
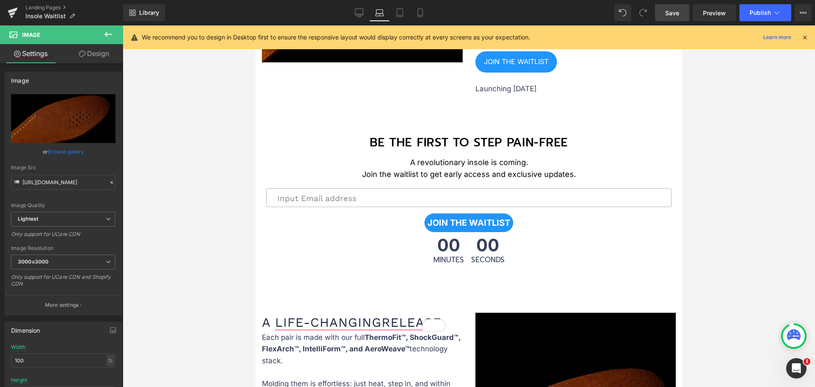
scroll to position [1433, 0]
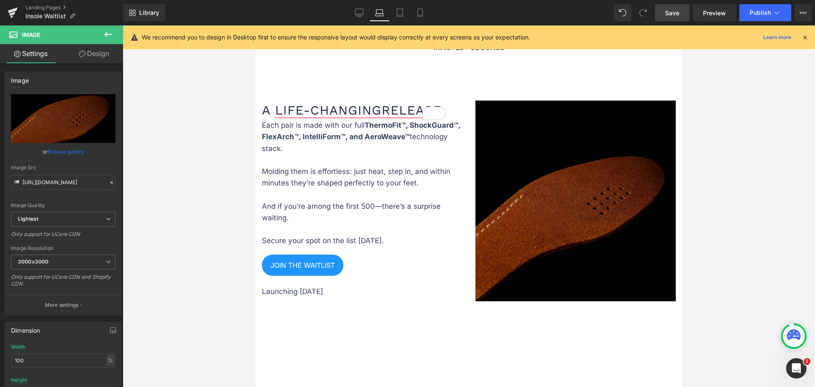
click at [533, 206] on img at bounding box center [576, 201] width 201 height 201
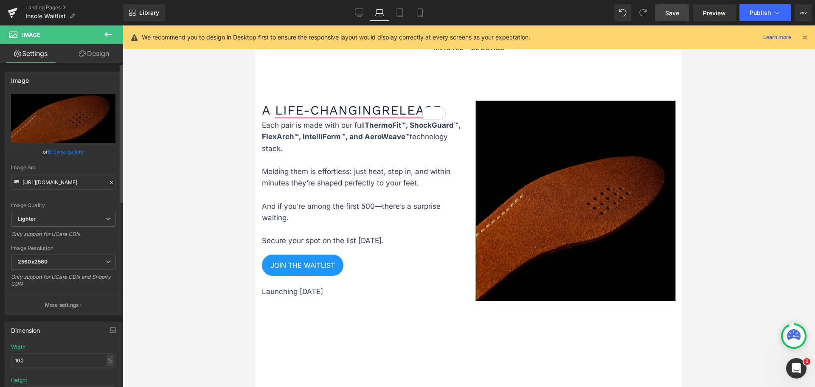
click at [65, 153] on link "Browse gallery" at bounding box center [66, 151] width 36 height 15
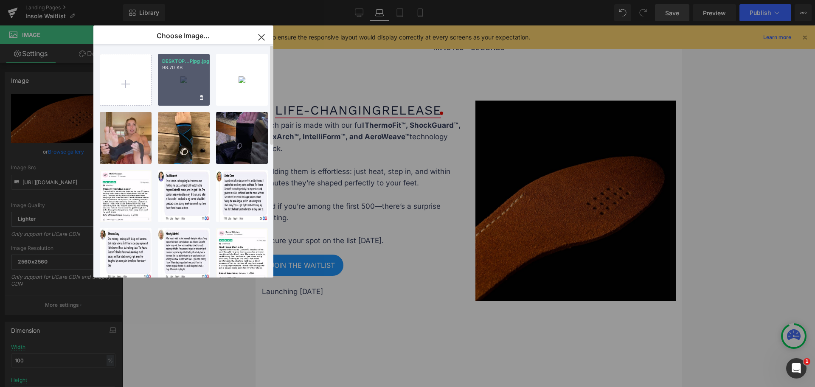
click at [159, 94] on div "DESKTOP...Pjpg.jpg 98.70 KB" at bounding box center [184, 80] width 52 height 52
type input "https://ucarecdn.com/8bc32af3-b94e-4053-ba15-4cd4c0518bcb/-/format/auto/-/previ…"
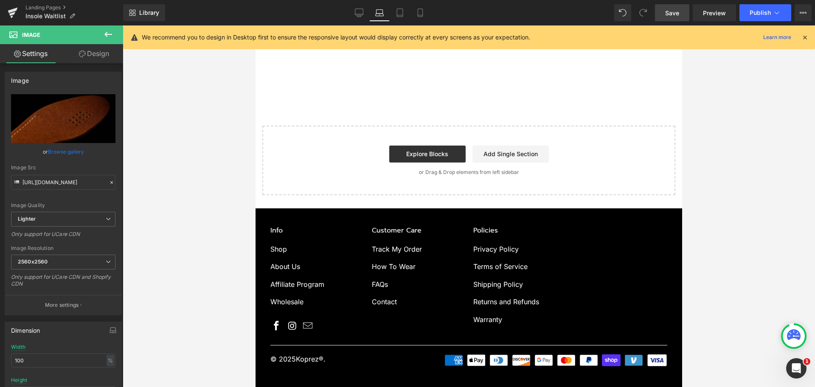
scroll to position [1482, 0]
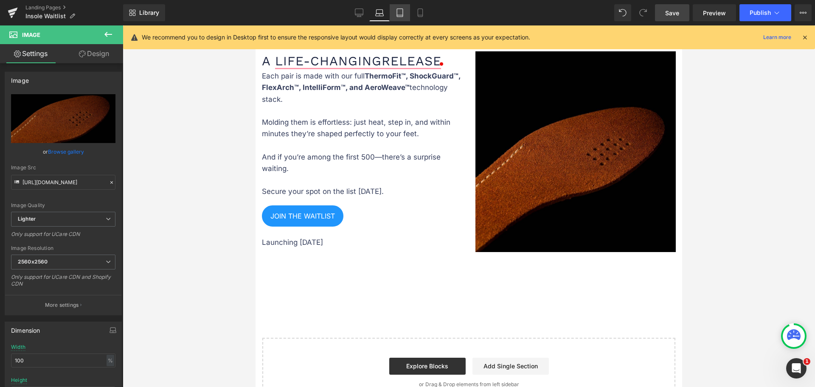
click at [403, 12] on icon at bounding box center [400, 13] width 6 height 8
type input "auto"
type input "660"
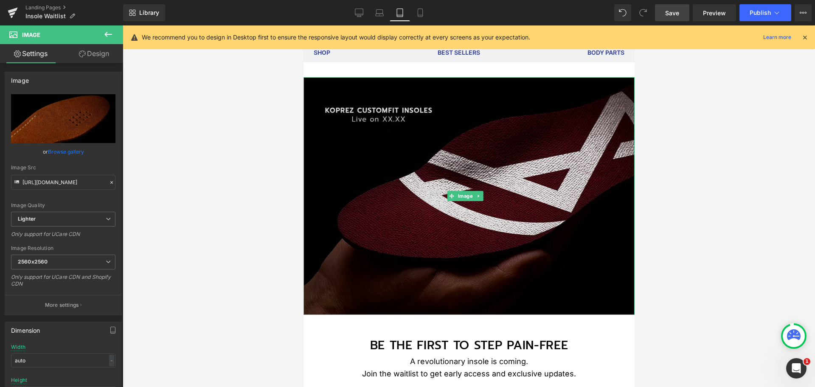
scroll to position [0, 0]
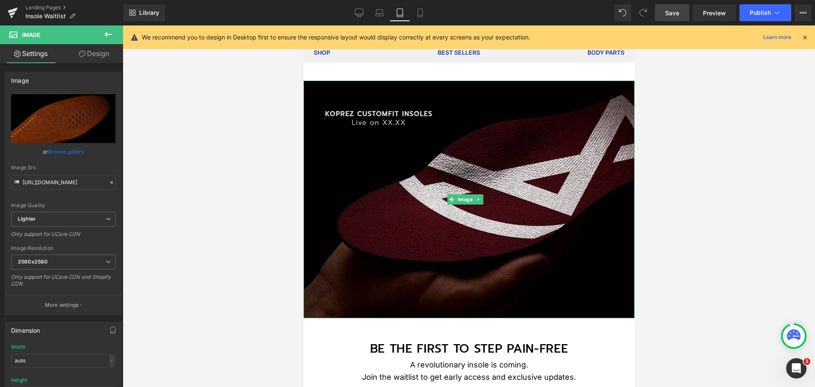
click at [414, 186] on img at bounding box center [468, 200] width 331 height 238
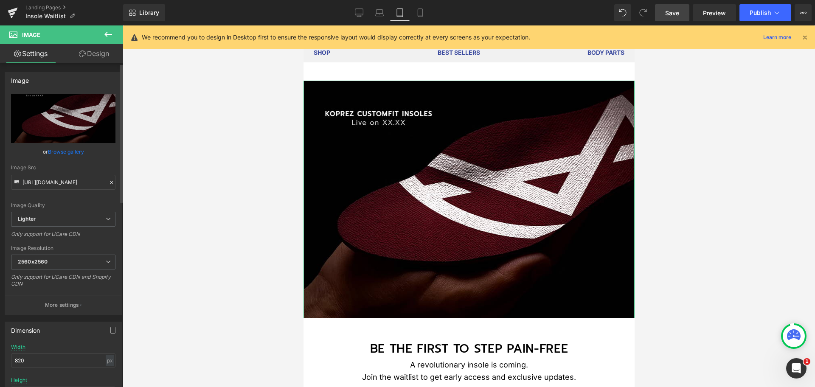
click at [75, 149] on link "Browse gallery" at bounding box center [66, 151] width 36 height 15
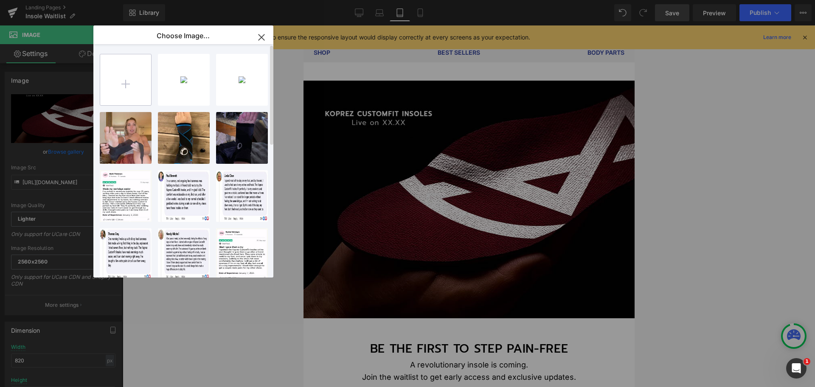
click at [120, 91] on input "file" at bounding box center [125, 79] width 51 height 51
type input "C:\fakepath\TABLET-VIEW-BANNER.jpg"
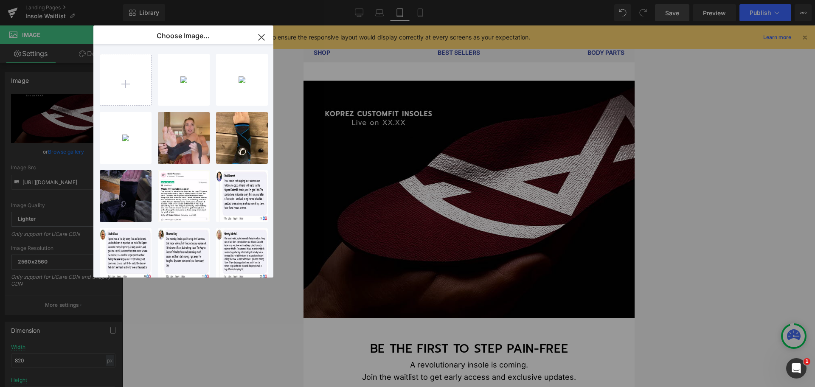
click at [694, 0] on div "You are previewing how the will restyle your page. You can not edit Elements in…" at bounding box center [407, 0] width 815 height 0
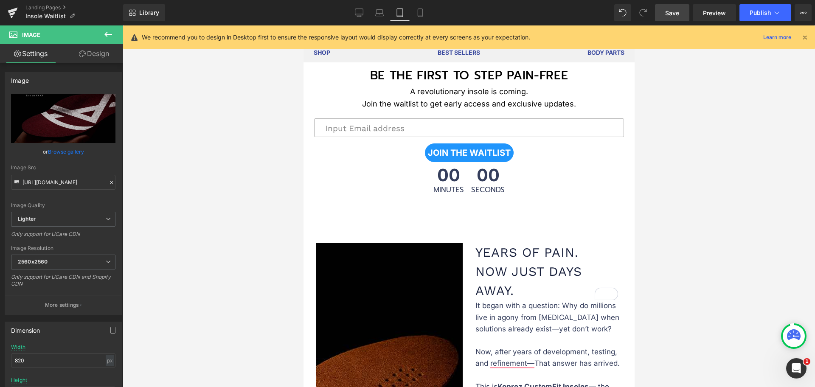
scroll to position [425, 0]
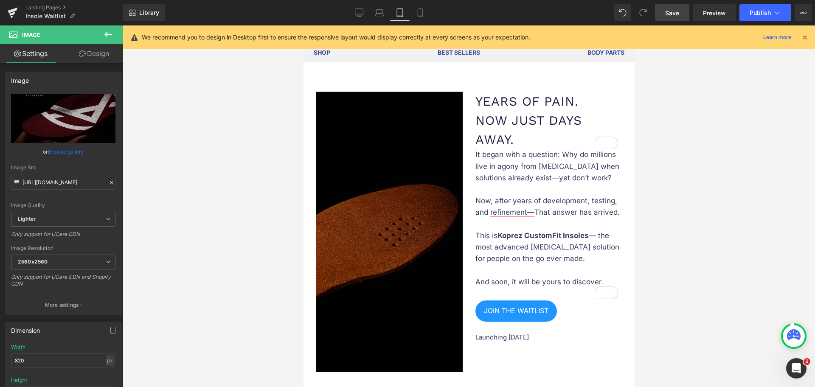
click at [401, 179] on img at bounding box center [389, 232] width 146 height 280
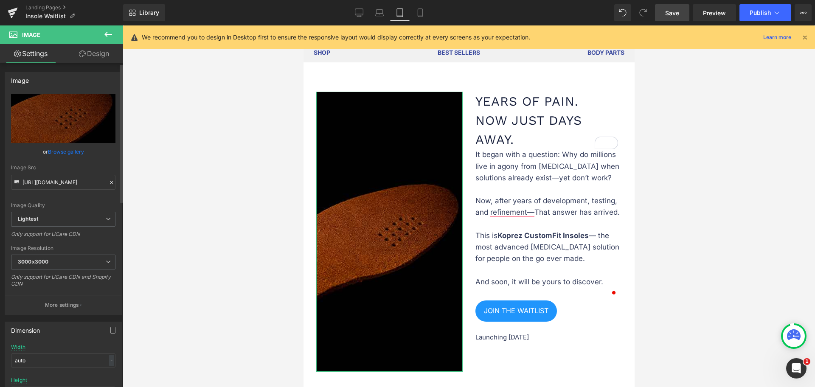
click at [59, 152] on link "Browse gallery" at bounding box center [66, 151] width 36 height 15
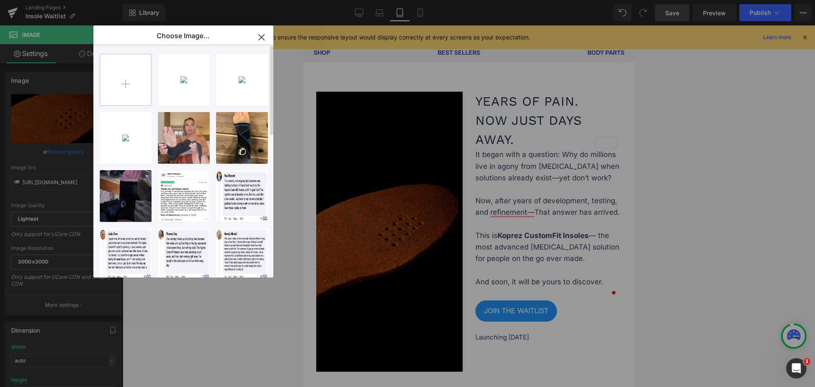
click at [116, 93] on input "file" at bounding box center [125, 79] width 51 height 51
type input "C:\fakepath\358x660_TABLET.jpg"
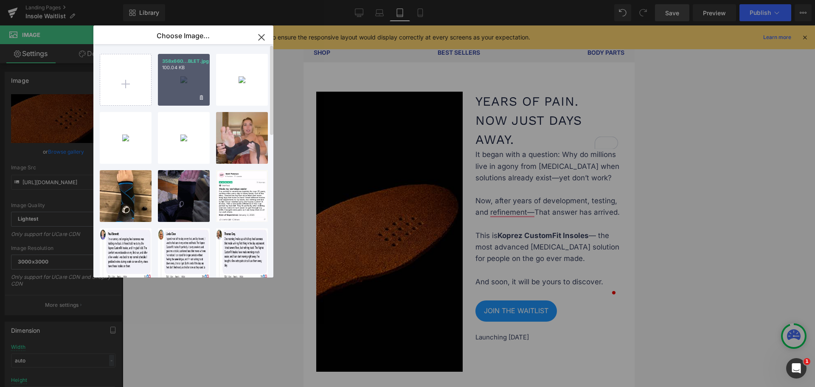
click at [177, 90] on div "358x660...BLET.jpg 100.04 KB" at bounding box center [184, 80] width 52 height 52
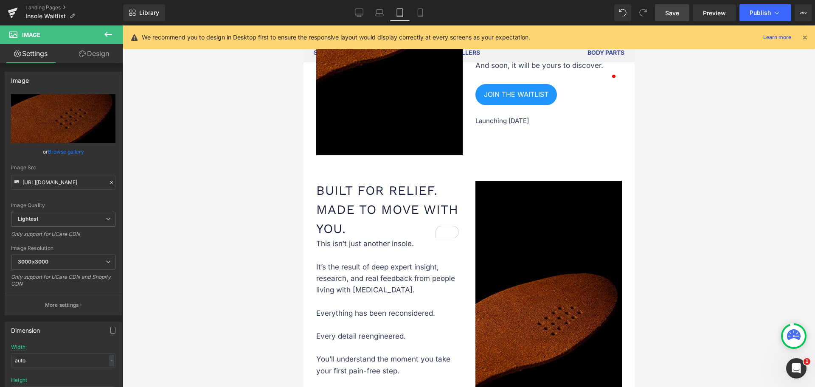
scroll to position [743, 0]
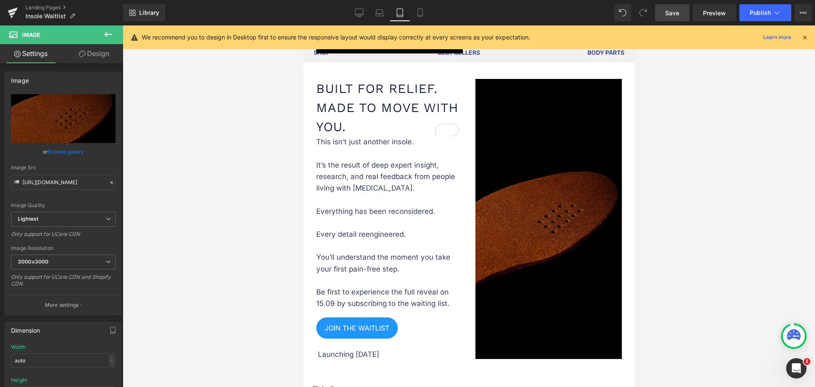
click at [531, 219] on div "Image" at bounding box center [548, 219] width 146 height 280
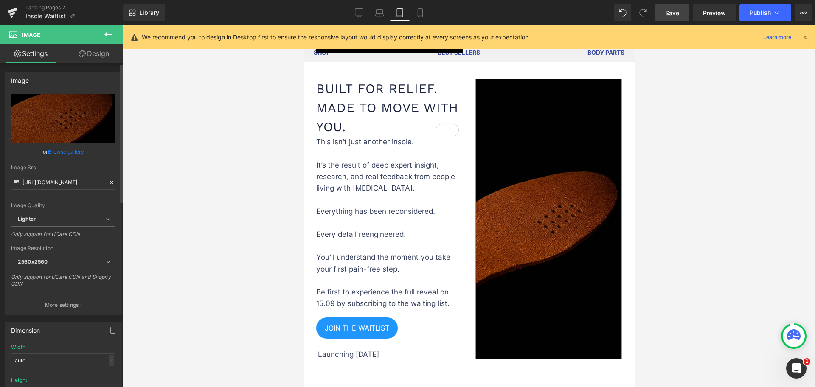
click at [70, 149] on link "Browse gallery" at bounding box center [66, 151] width 36 height 15
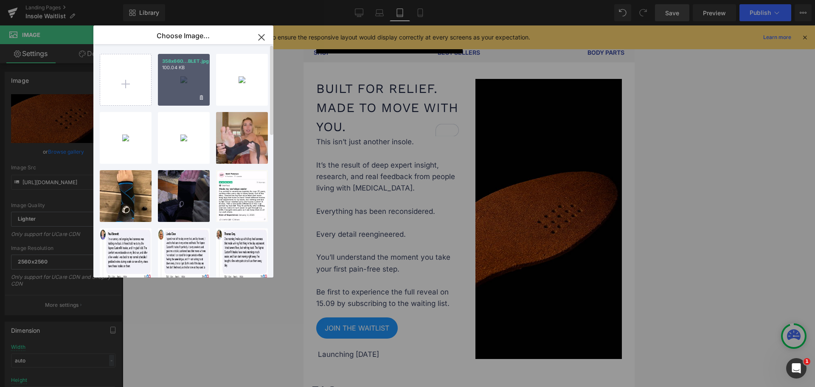
click at [177, 85] on div "358x660...BLET.jpg 100.04 KB" at bounding box center [184, 80] width 52 height 52
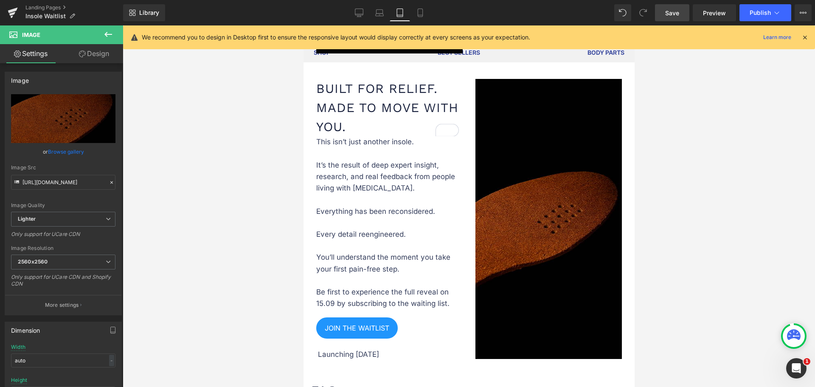
type input "https://ucarecdn.com/f6d241c6-69f8-43e8-b705-22fc9d554bb6/-/format/auto/-/previ…"
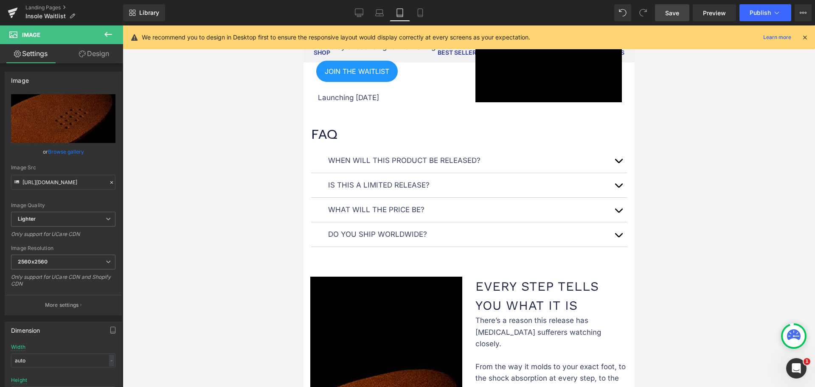
scroll to position [1062, 0]
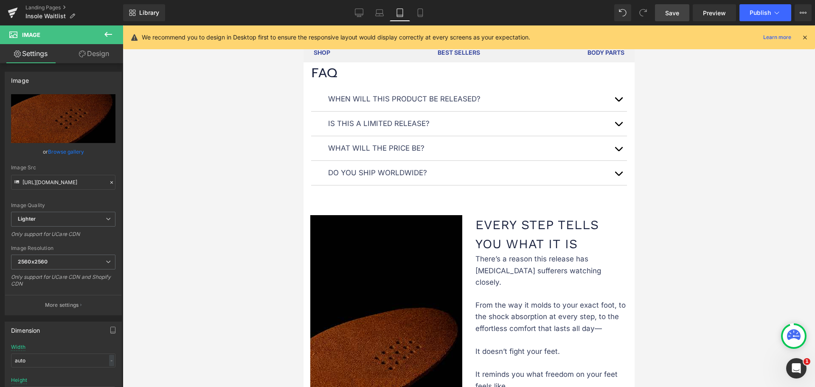
click at [380, 235] on img at bounding box center [386, 355] width 152 height 280
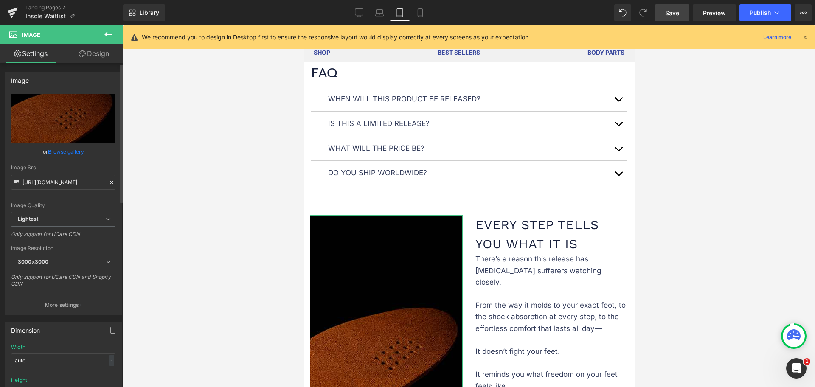
click at [66, 154] on link "Browse gallery" at bounding box center [66, 151] width 36 height 15
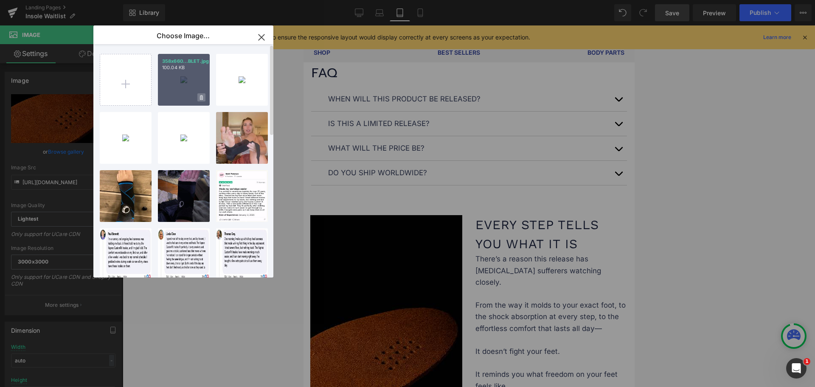
click at [201, 94] on span at bounding box center [201, 97] width 8 height 8
click at [196, 96] on span "No" at bounding box center [193, 97] width 21 height 9
click at [184, 82] on div "358x660...BLET.jpg 100.04 KB" at bounding box center [184, 80] width 52 height 52
type input "https://ucarecdn.com/f6d241c6-69f8-43e8-b705-22fc9d554bb6/-/format/auto/-/previ…"
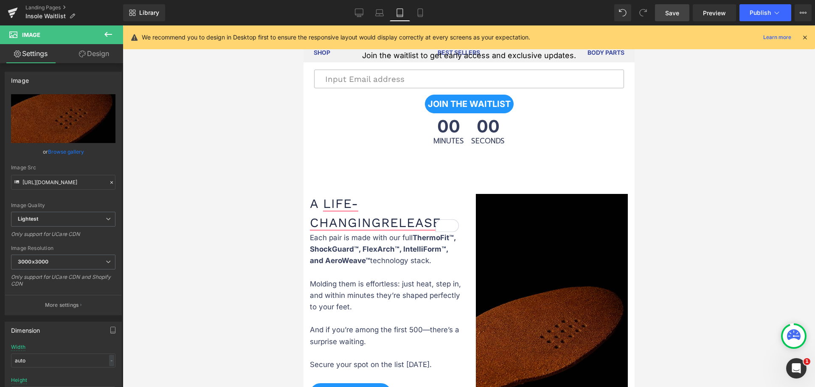
scroll to position [1645, 0]
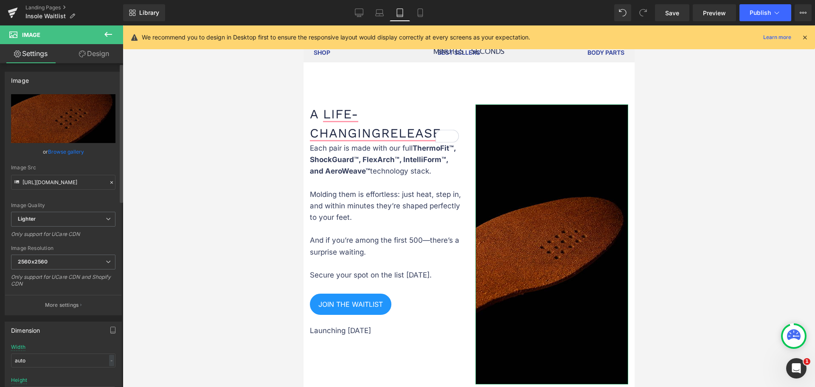
click at [72, 148] on link "Browse gallery" at bounding box center [66, 151] width 36 height 15
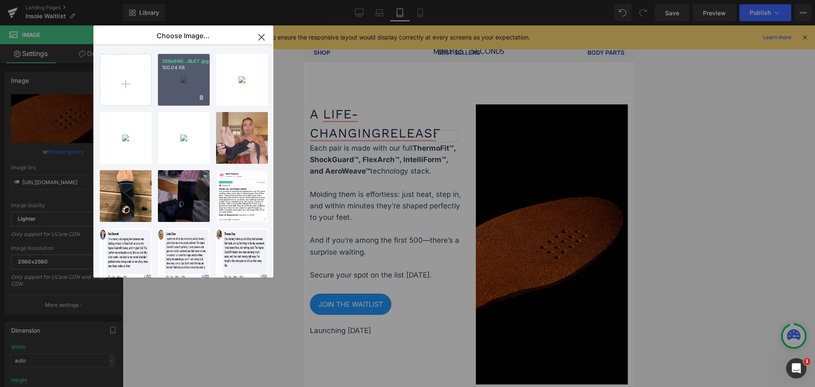
click at [197, 78] on div "358x660...BLET.jpg 100.04 KB" at bounding box center [184, 80] width 52 height 52
type input "https://ucarecdn.com/f6d241c6-69f8-43e8-b705-22fc9d554bb6/-/format/auto/-/previ…"
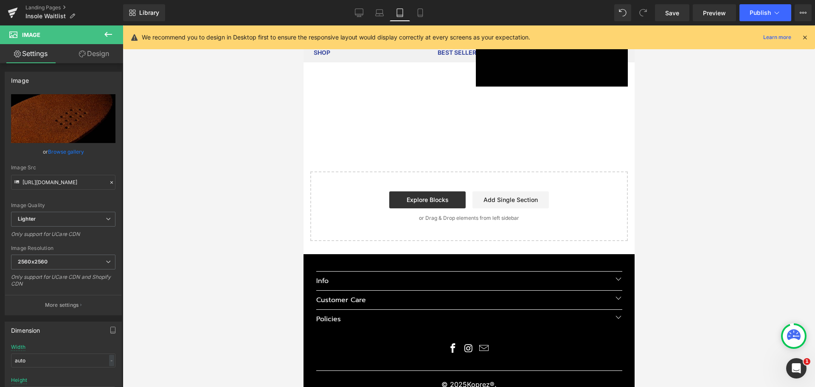
scroll to position [1940, 0]
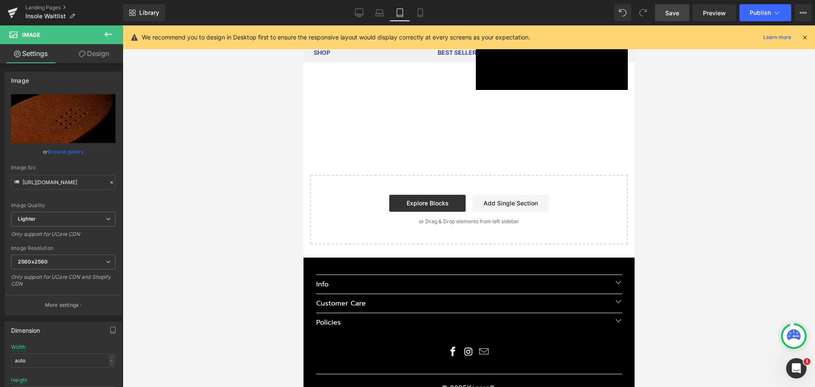
click at [665, 10] on link "Save" at bounding box center [672, 12] width 34 height 17
click at [417, 9] on link "Mobile" at bounding box center [411, 12] width 20 height 17
type input "100"
type input "auto"
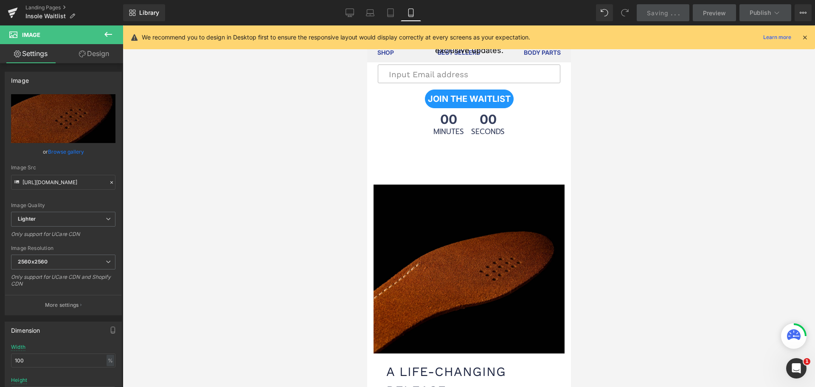
scroll to position [0, 0]
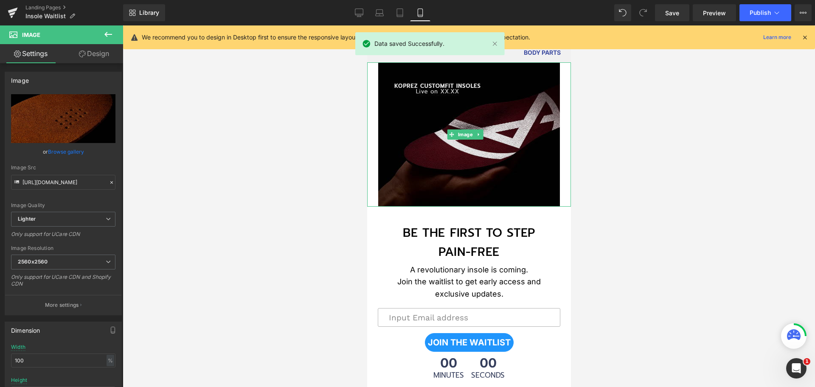
click at [516, 159] on img at bounding box center [469, 134] width 182 height 144
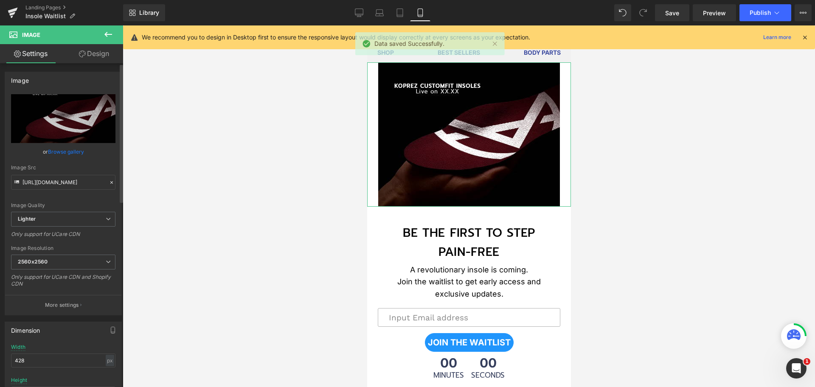
click at [58, 149] on link "Browse gallery" at bounding box center [66, 151] width 36 height 15
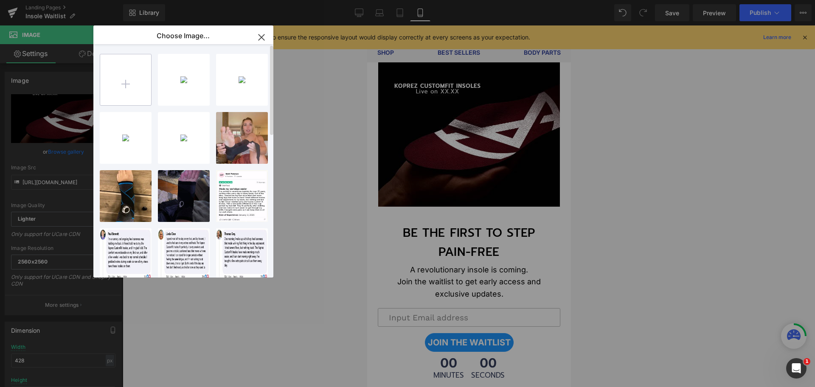
click at [119, 81] on input "file" at bounding box center [125, 79] width 51 height 51
type input "C:\fakepath\MOBILE-VIEW-BANNER.jpg"
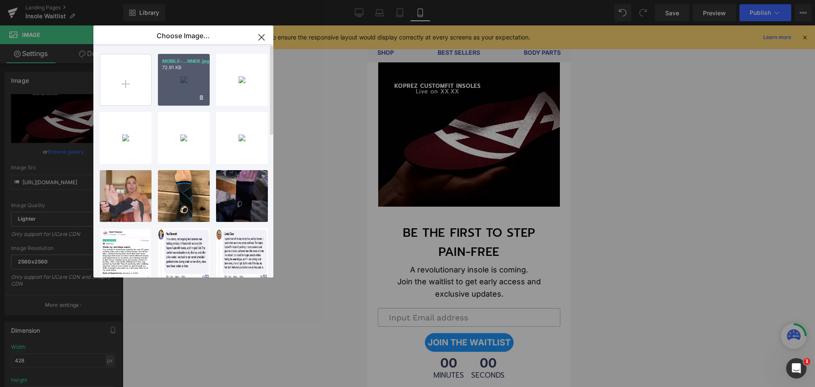
click at [174, 78] on div "MOBILE-...NNER.jpg 72.91 KB" at bounding box center [184, 80] width 52 height 52
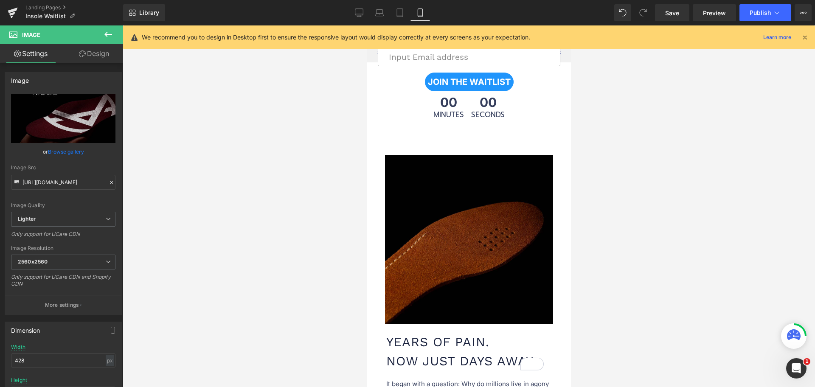
scroll to position [265, 0]
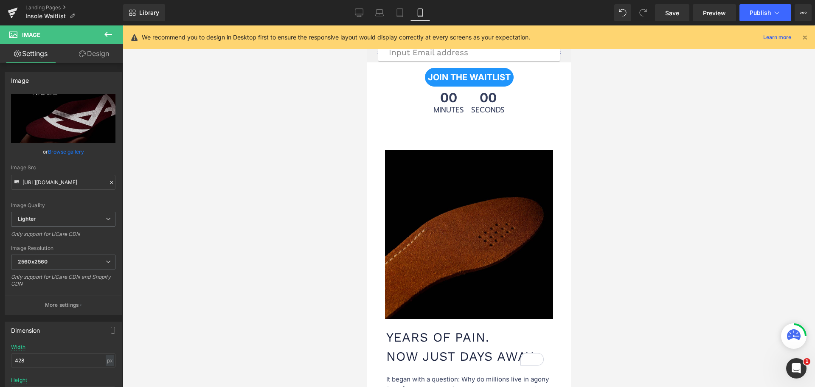
click at [450, 210] on img at bounding box center [469, 234] width 168 height 169
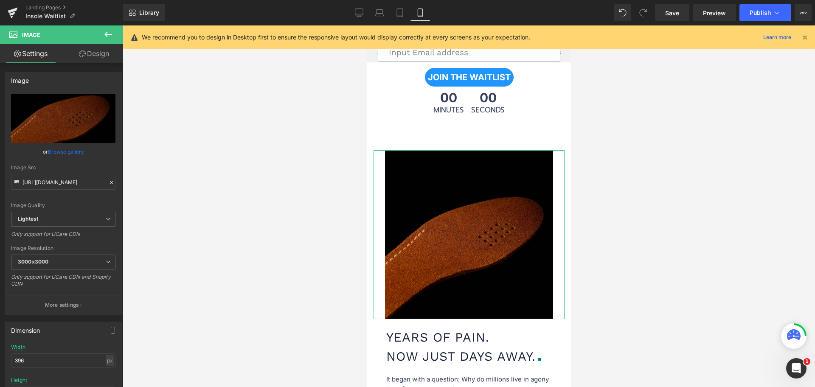
drag, startPoint x: 91, startPoint y: 55, endPoint x: 73, endPoint y: 66, distance: 21.3
click at [91, 55] on link "Design" at bounding box center [94, 53] width 62 height 19
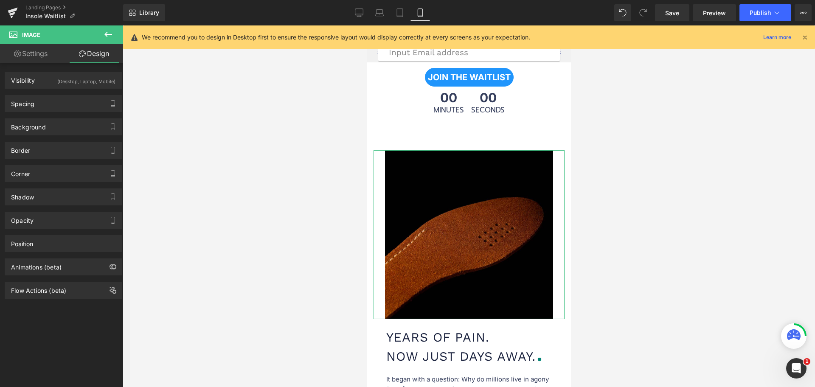
click at [38, 55] on link "Settings" at bounding box center [31, 53] width 62 height 19
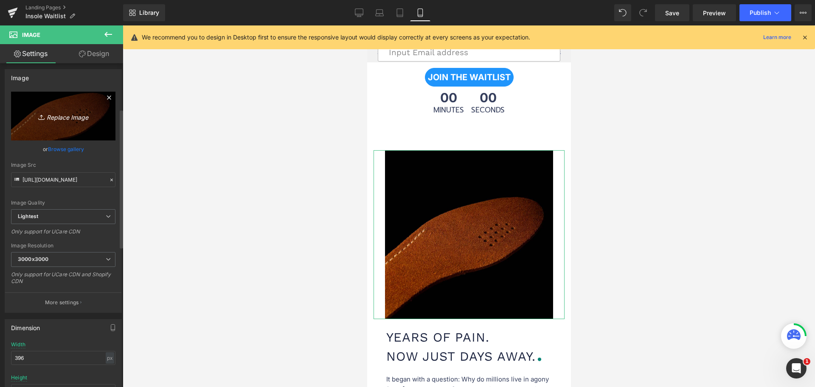
scroll to position [0, 0]
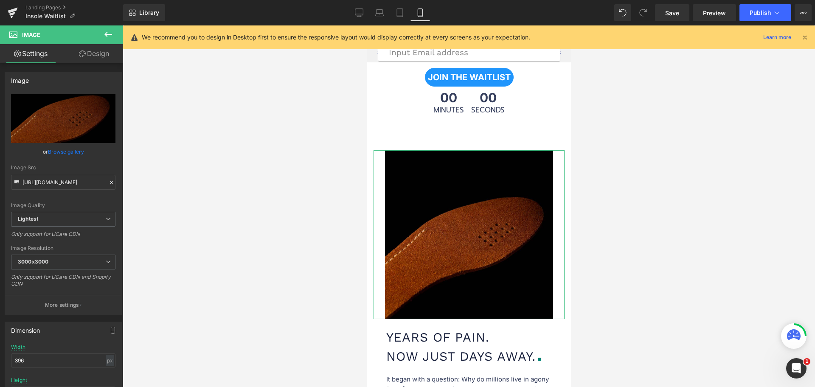
click at [87, 55] on link "Design" at bounding box center [94, 53] width 62 height 19
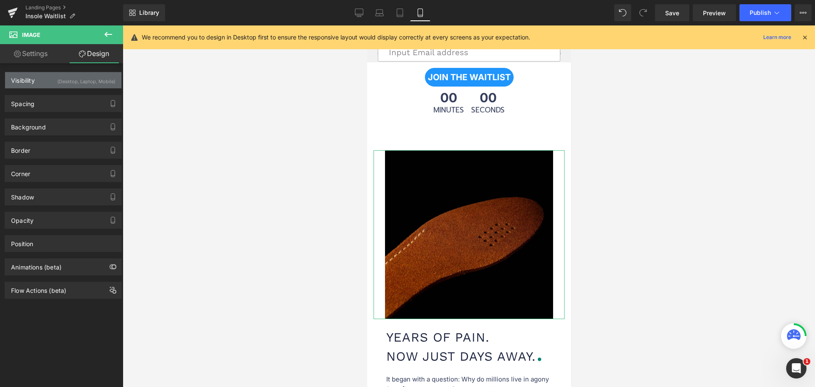
click at [63, 82] on div "(Desktop, Laptop, Mobile)" at bounding box center [86, 79] width 58 height 14
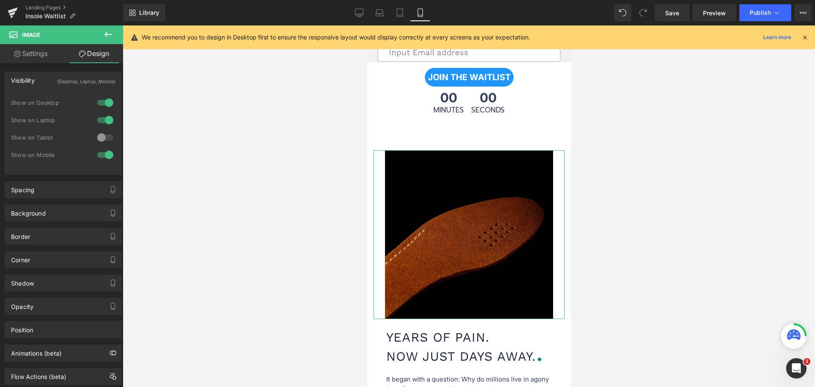
click at [63, 81] on div "(Desktop, Laptop, Mobile)" at bounding box center [86, 79] width 58 height 14
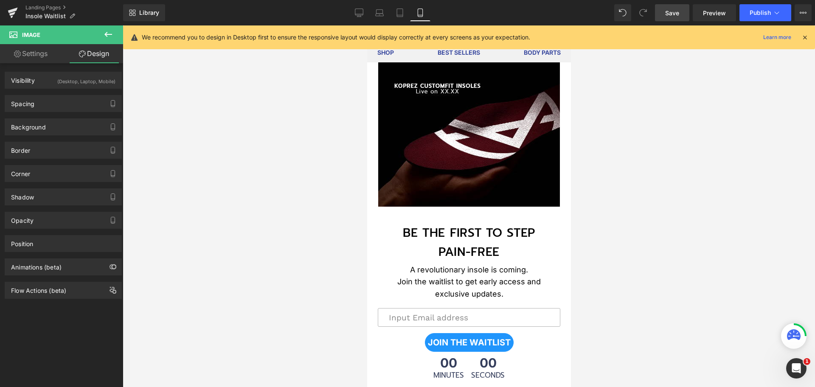
click at [673, 11] on span "Save" at bounding box center [672, 12] width 14 height 9
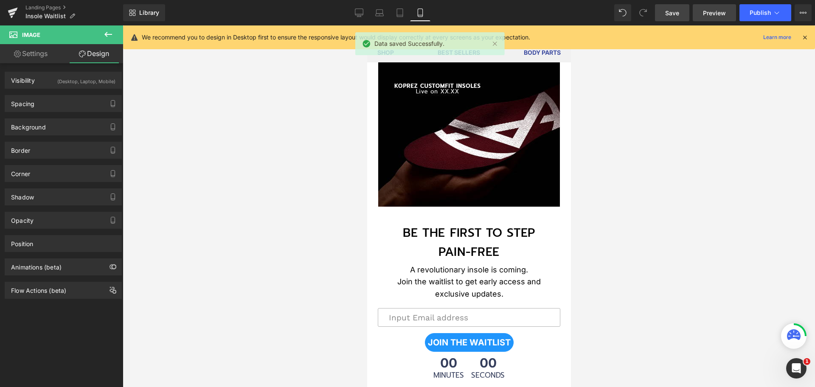
click at [720, 14] on span "Preview" at bounding box center [714, 12] width 23 height 9
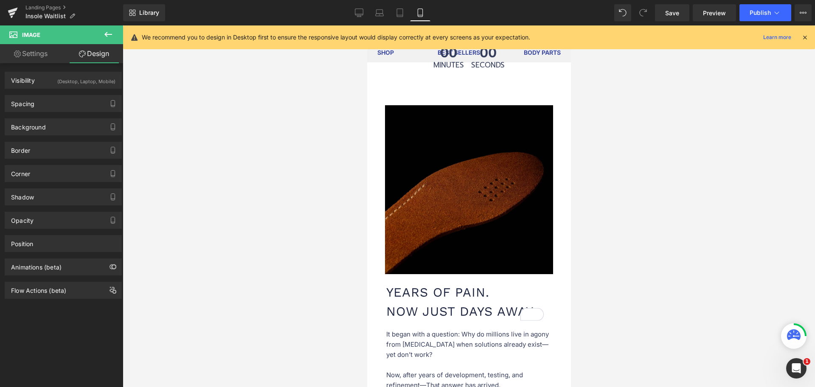
scroll to position [372, 0]
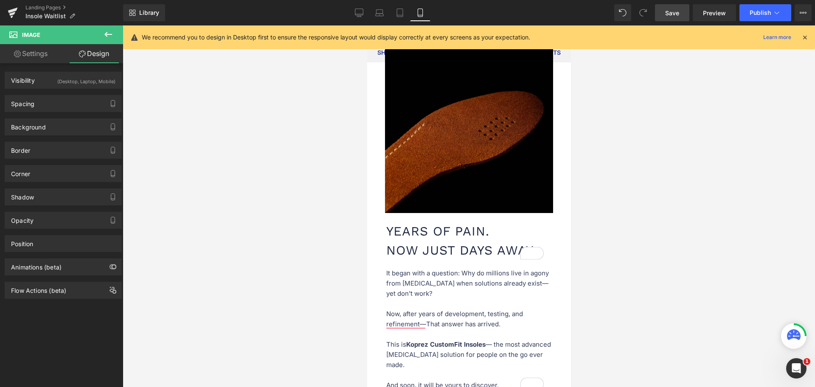
click at [675, 16] on span "Save" at bounding box center [672, 12] width 14 height 9
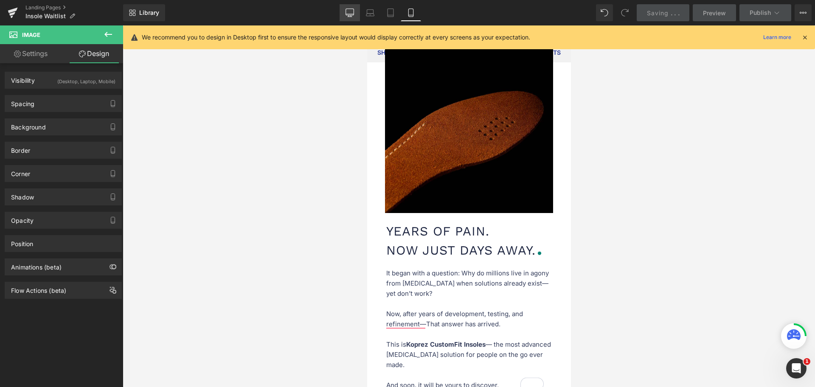
click at [352, 9] on icon at bounding box center [350, 12] width 8 height 6
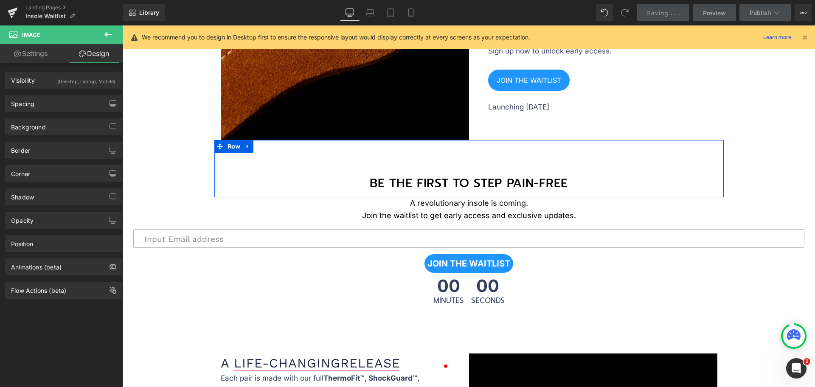
scroll to position [1298, 0]
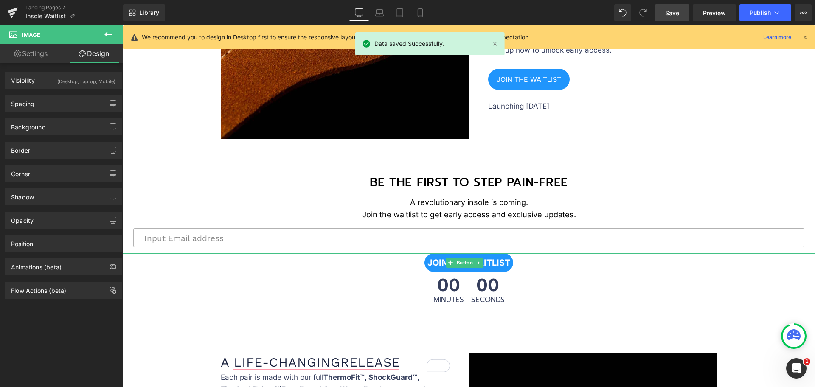
click at [496, 258] on span "JOIN THE WAITLIST" at bounding box center [469, 263] width 83 height 10
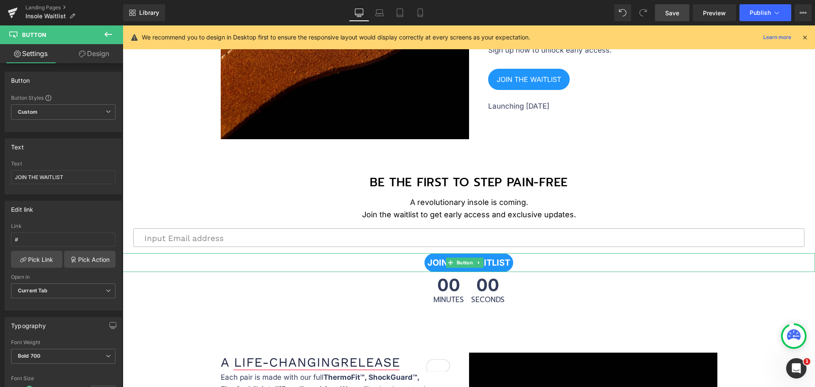
click at [501, 260] on span "JOIN THE WAITLIST" at bounding box center [469, 263] width 83 height 10
click at [68, 289] on span "Current Tab" at bounding box center [63, 291] width 104 height 15
click at [68, 289] on span "Current Tab" at bounding box center [61, 291] width 101 height 15
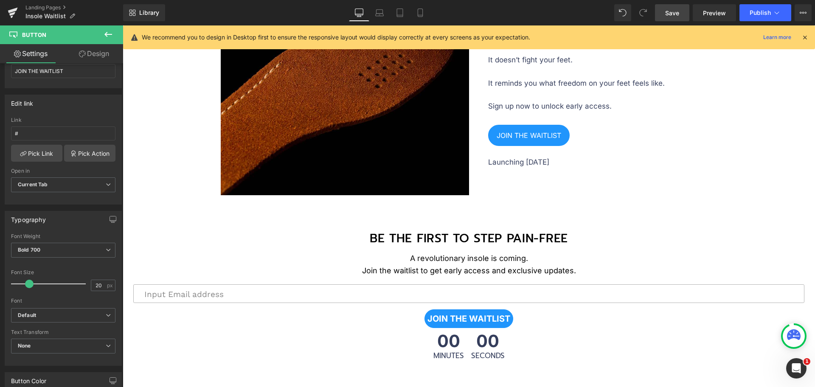
scroll to position [1245, 0]
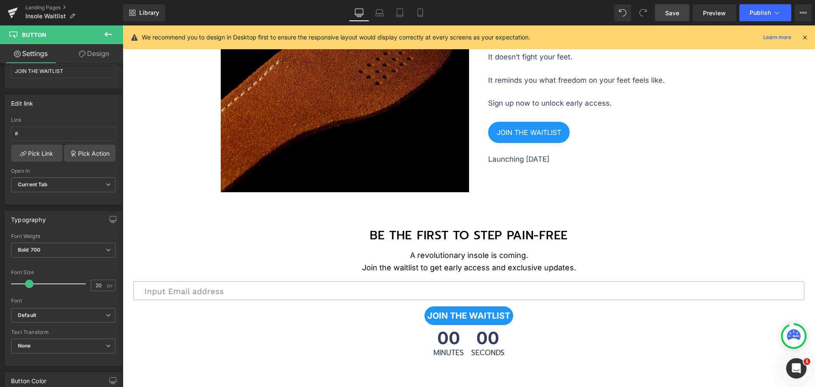
click at [231, 290] on input "email" at bounding box center [468, 291] width 671 height 19
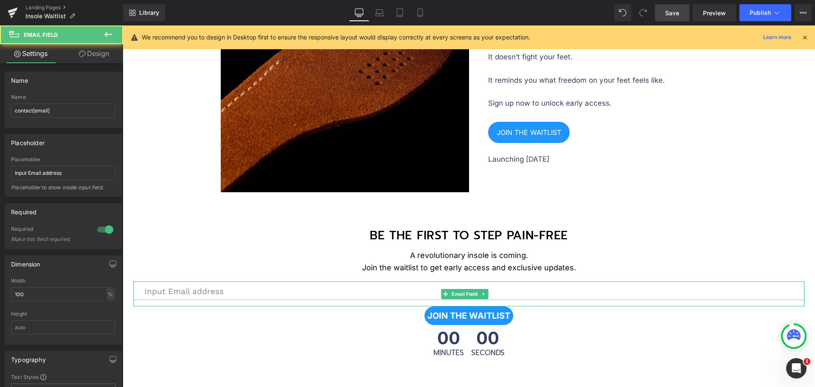
click at [242, 284] on input "email" at bounding box center [468, 291] width 671 height 19
click at [482, 292] on icon at bounding box center [484, 294] width 5 height 5
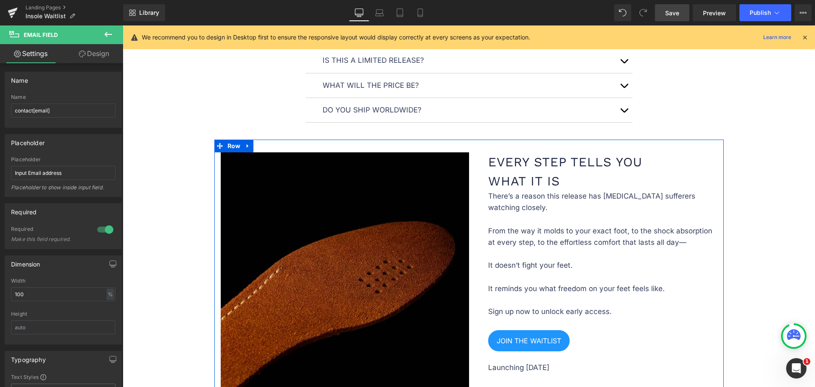
scroll to position [1033, 0]
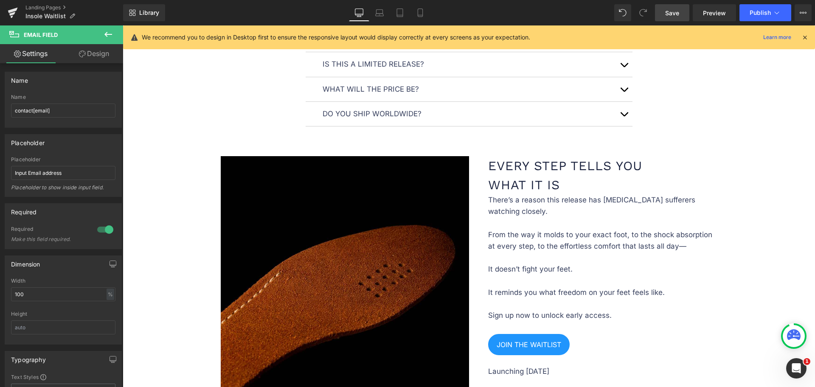
click at [673, 22] on div "Library Desktop Desktop Laptop Tablet Mobile Save Preview Publish Scheduled Vie…" at bounding box center [469, 12] width 692 height 25
click at [677, 15] on span "Save" at bounding box center [672, 12] width 14 height 9
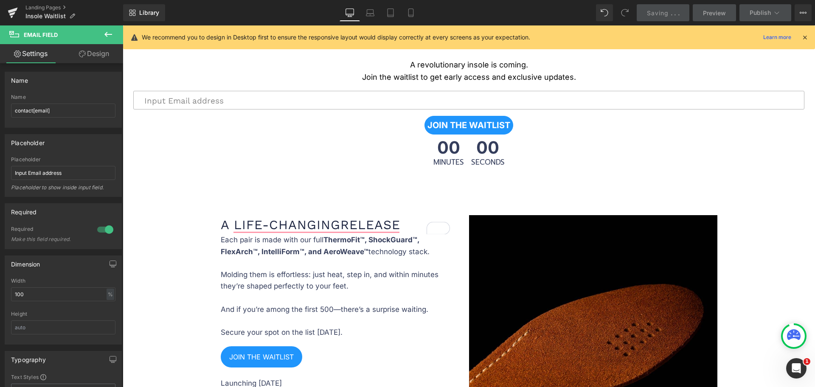
scroll to position [1404, 0]
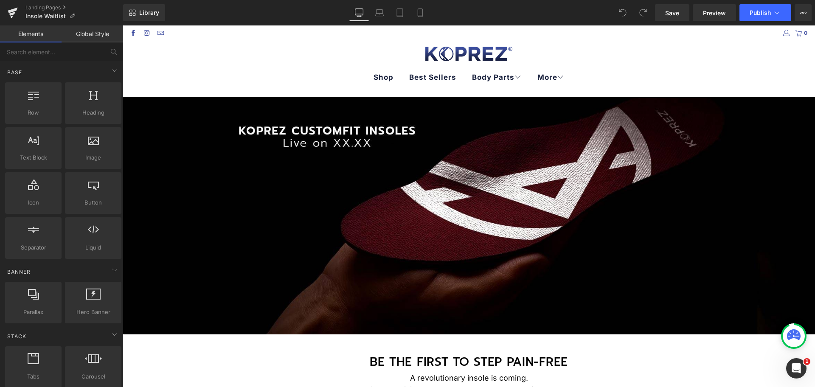
click at [214, 67] on ul "Shop Best Sellers Body Parts Knee Foot Wrist Elbow Back More About Us FAQs" at bounding box center [469, 77] width 676 height 31
click at [801, 11] on icon at bounding box center [803, 12] width 7 height 7
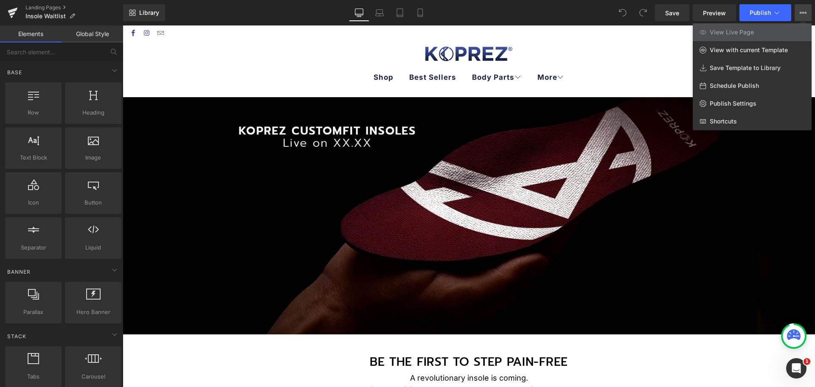
drag, startPoint x: 618, startPoint y: 68, endPoint x: 495, endPoint y: 42, distance: 125.3
click at [618, 68] on div at bounding box center [469, 206] width 693 height 362
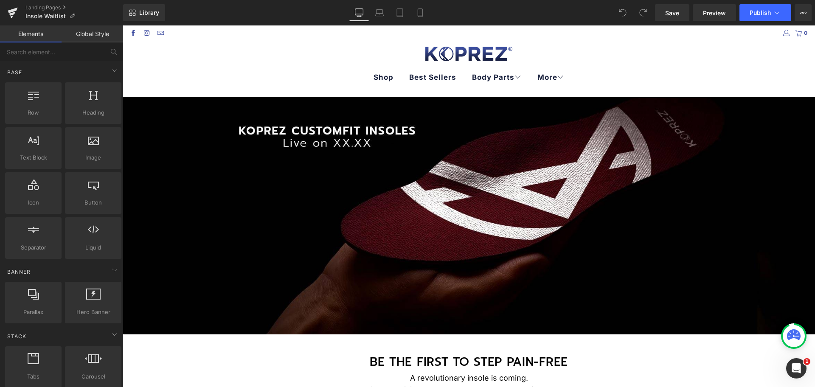
click at [90, 32] on link "Global Style" at bounding box center [93, 33] width 62 height 17
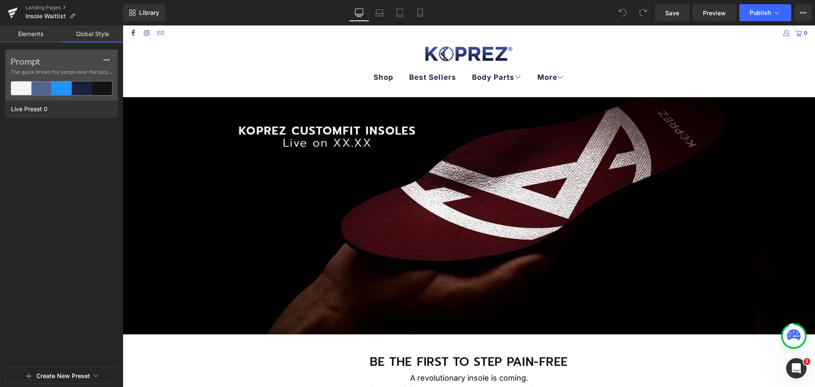
click at [44, 31] on link "Elements" at bounding box center [31, 33] width 62 height 17
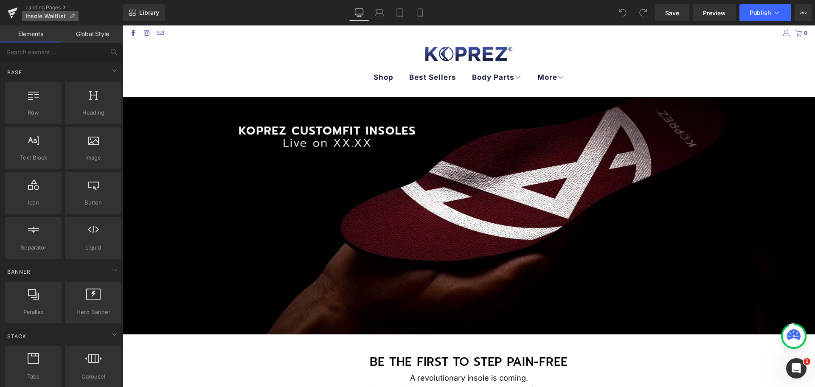
click at [55, 15] on span "Insole Waitlist" at bounding box center [45, 16] width 40 height 7
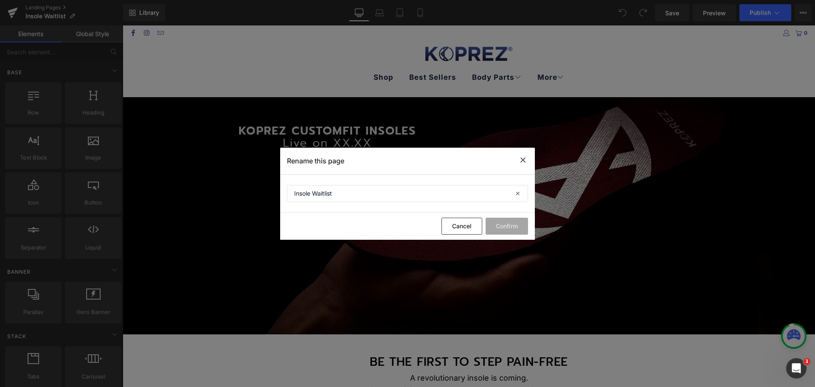
drag, startPoint x: 512, startPoint y: 146, endPoint x: 391, endPoint y: 121, distance: 124.1
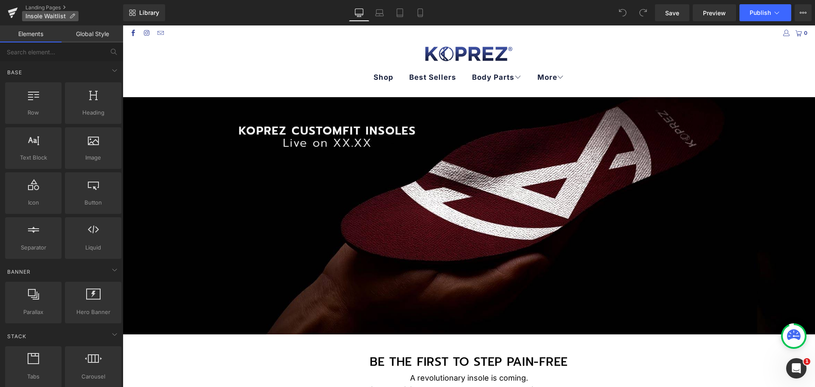
click at [72, 16] on icon at bounding box center [72, 16] width 6 height 6
click at [62, 6] on link "Landing Pages" at bounding box center [74, 7] width 98 height 7
click at [802, 7] on button "View Live Page View with current Template Save Template to Library Schedule Pub…" at bounding box center [803, 12] width 17 height 17
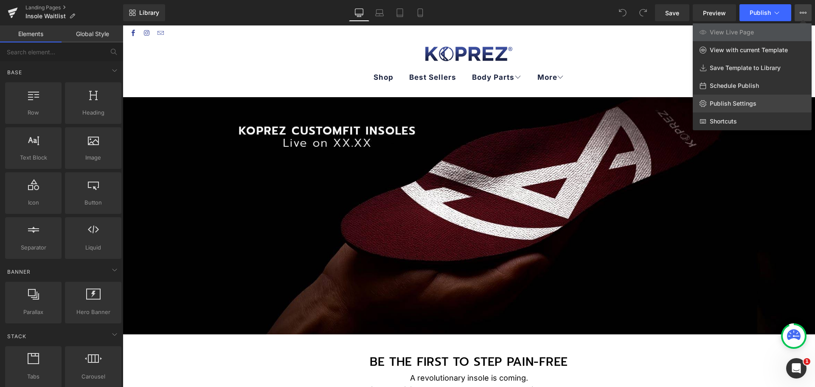
click at [754, 100] on span "Publish Settings" at bounding box center [733, 104] width 47 height 8
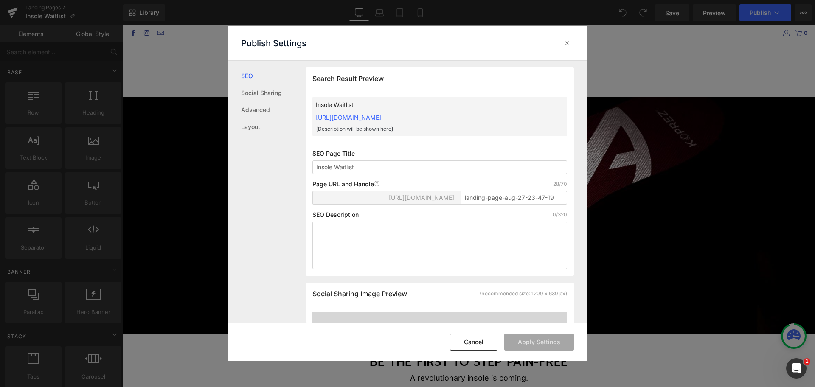
scroll to position [0, 0]
click at [487, 204] on input "landing-page-aug-27-23-47-19" at bounding box center [514, 198] width 106 height 14
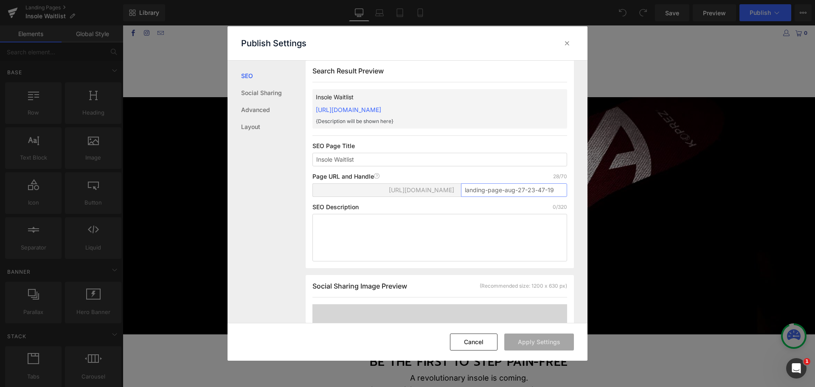
scroll to position [0, 0]
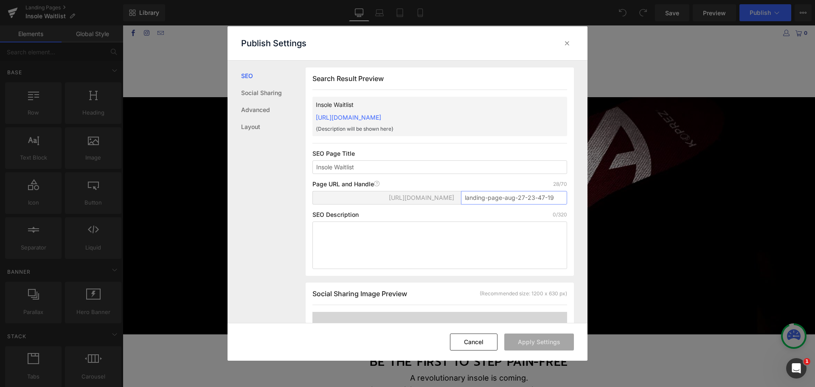
click at [542, 205] on input "landing-page-aug-27-23-47-19" at bounding box center [514, 198] width 106 height 14
paste input "Insoles-Teaser-Waitlist"
click at [541, 338] on button "Apply Settings" at bounding box center [539, 342] width 70 height 17
click at [486, 198] on input "insoles-teaser-waitlist" at bounding box center [514, 198] width 106 height 14
click at [507, 199] on input "insoles-teaser-waitlist" at bounding box center [514, 198] width 106 height 14
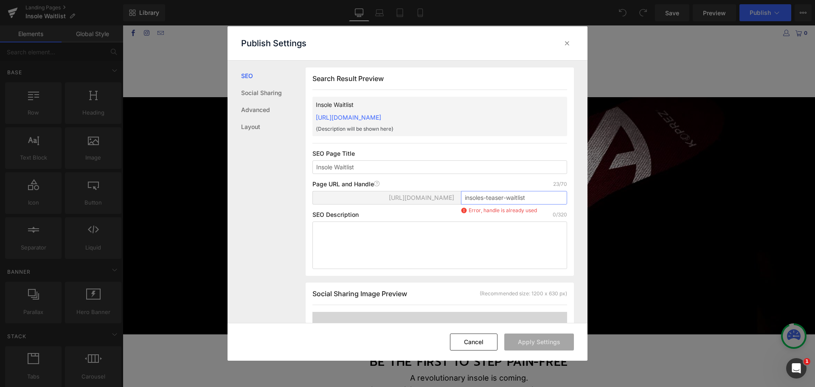
click at [541, 203] on input "insoles-teaser-waitlist" at bounding box center [514, 198] width 106 height 14
type input "insoles-teaser-waitlist"
click at [478, 341] on button "Cancel" at bounding box center [474, 342] width 48 height 17
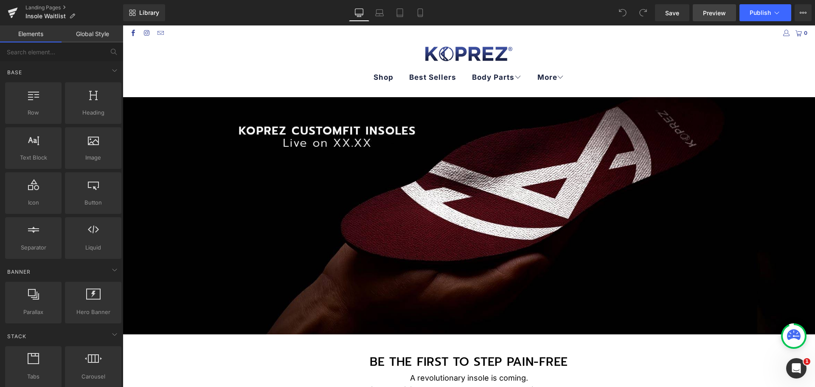
click at [719, 15] on span "Preview" at bounding box center [714, 12] width 23 height 9
click at [803, 11] on icon at bounding box center [803, 12] width 7 height 7
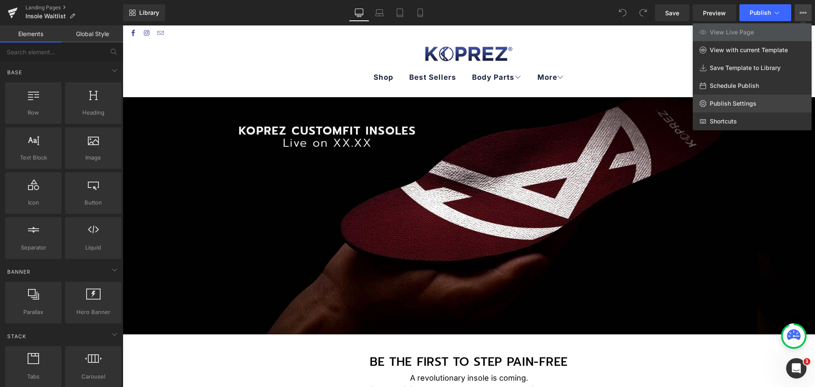
click at [757, 98] on link "Publish Settings" at bounding box center [752, 104] width 119 height 18
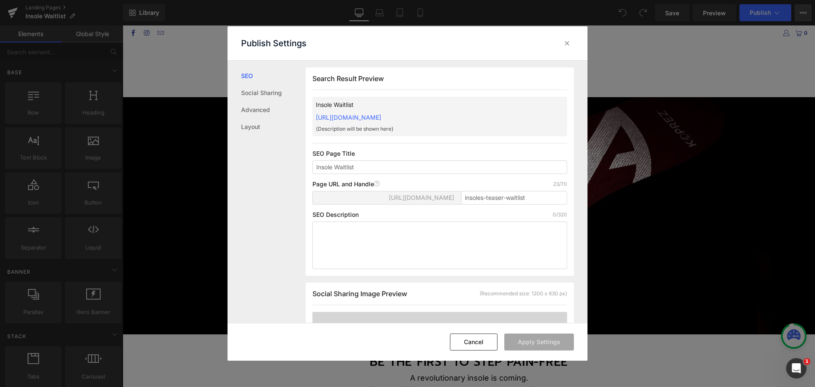
scroll to position [0, 0]
click at [426, 198] on span "[URL][DOMAIN_NAME]" at bounding box center [421, 197] width 65 height 7
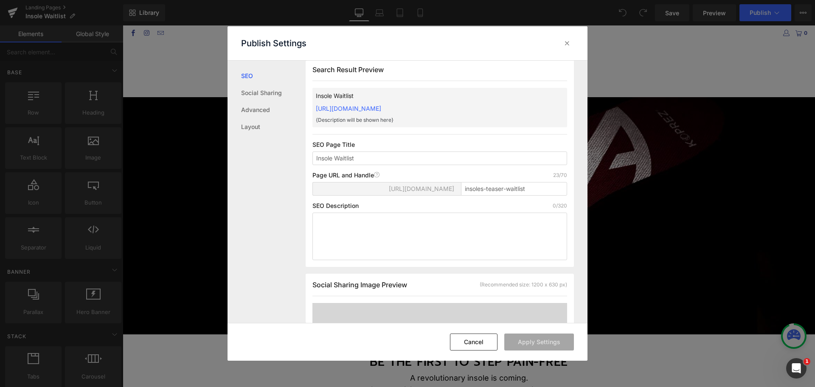
scroll to position [0, 0]
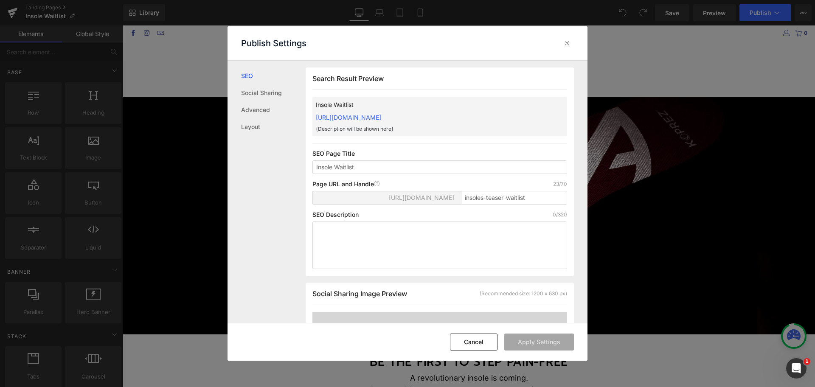
click at [381, 118] on link "[URL][DOMAIN_NAME]" at bounding box center [348, 117] width 65 height 7
click at [269, 96] on link "Social Sharing" at bounding box center [273, 92] width 65 height 17
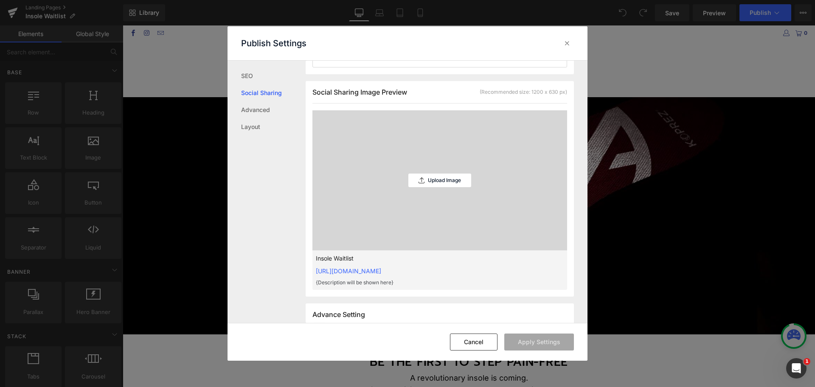
scroll to position [216, 0]
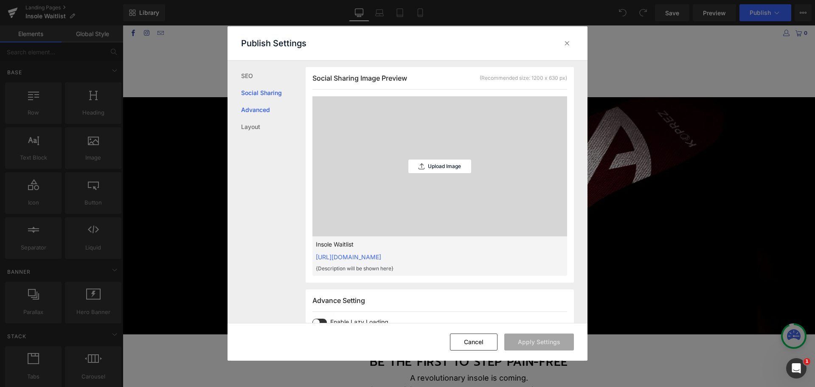
click at [261, 109] on link "Advanced" at bounding box center [273, 109] width 65 height 17
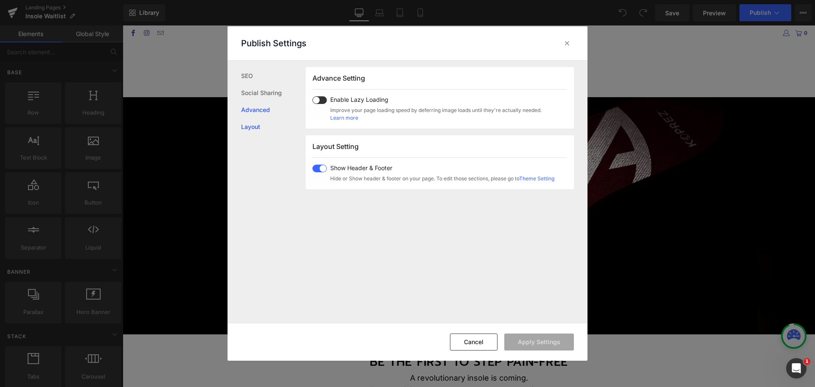
click at [262, 125] on link "Layout" at bounding box center [273, 126] width 65 height 17
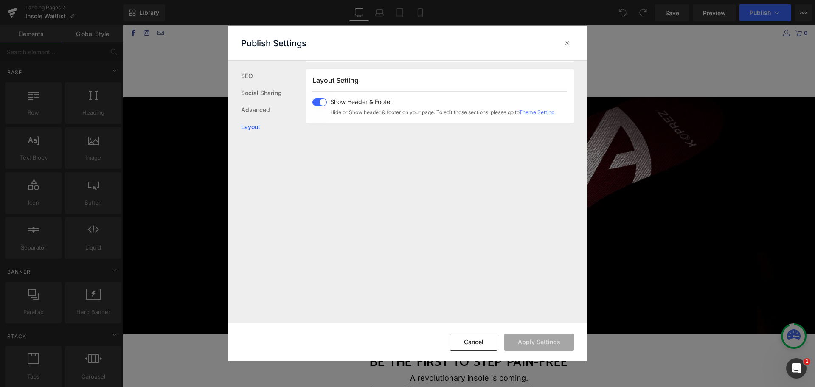
scroll to position [506, 0]
click at [259, 76] on link "SEO" at bounding box center [273, 76] width 65 height 17
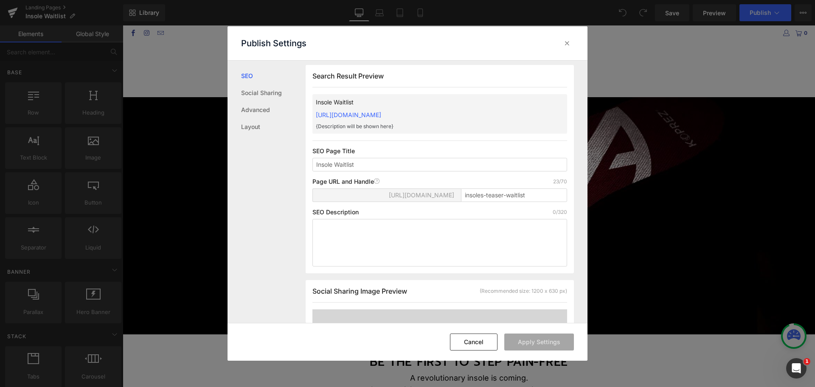
scroll to position [0, 0]
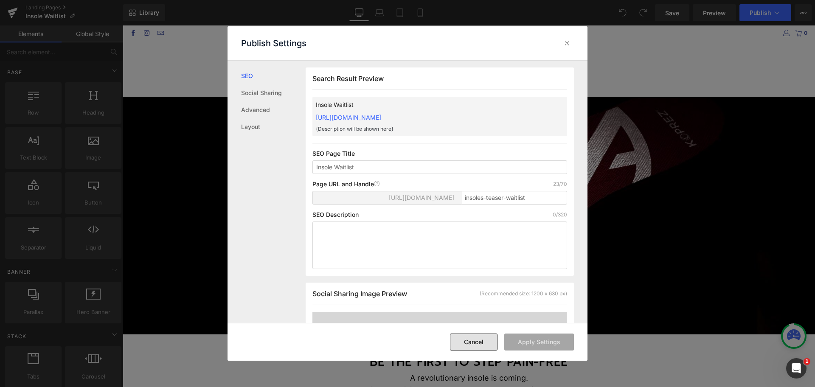
drag, startPoint x: 485, startPoint y: 339, endPoint x: 363, endPoint y: 303, distance: 128.0
click at [485, 339] on button "Cancel" at bounding box center [474, 342] width 48 height 17
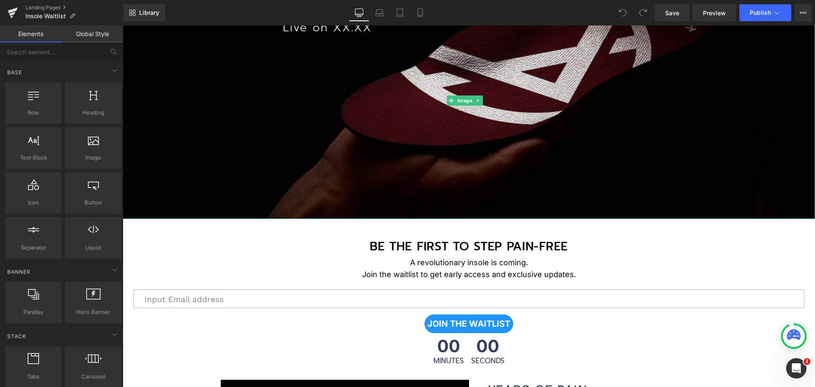
scroll to position [159, 0]
